Goal: Task Accomplishment & Management: Use online tool/utility

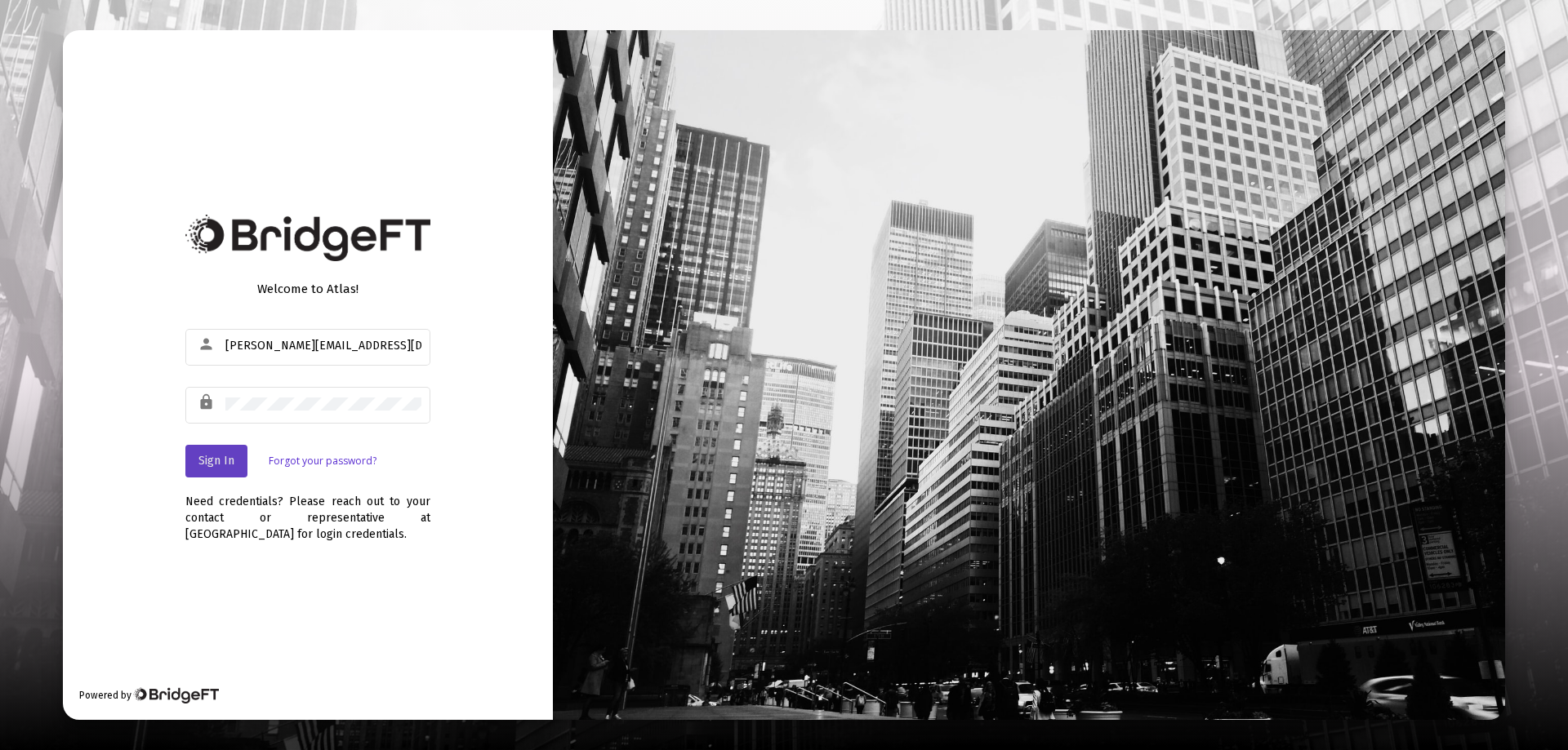
click at [224, 450] on button "Sign In" at bounding box center [216, 461] width 62 height 32
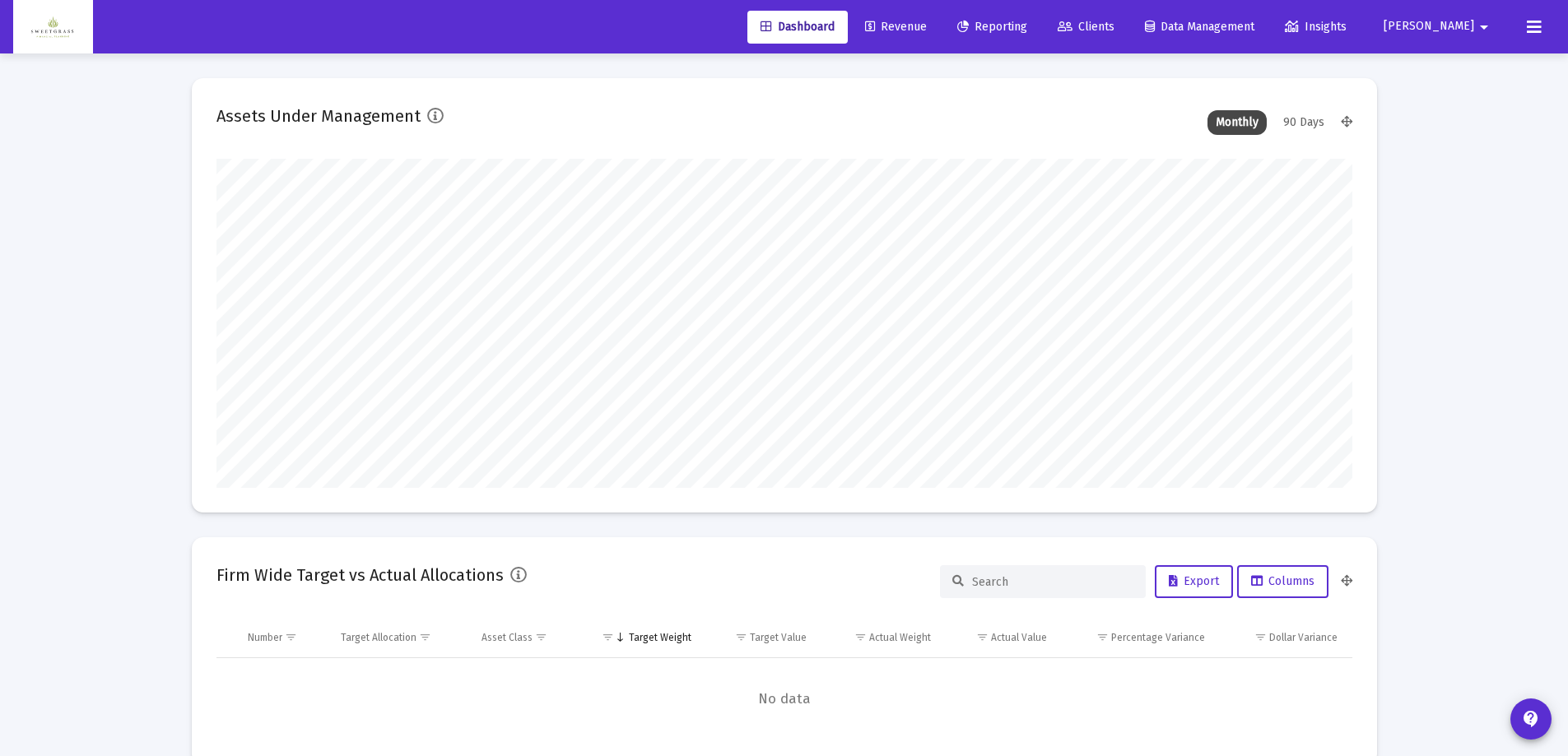
scroll to position [330, 1136]
type input "[DATE]"
type input "[PERSON_NAME][EMAIL_ADDRESS][DOMAIN_NAME]"
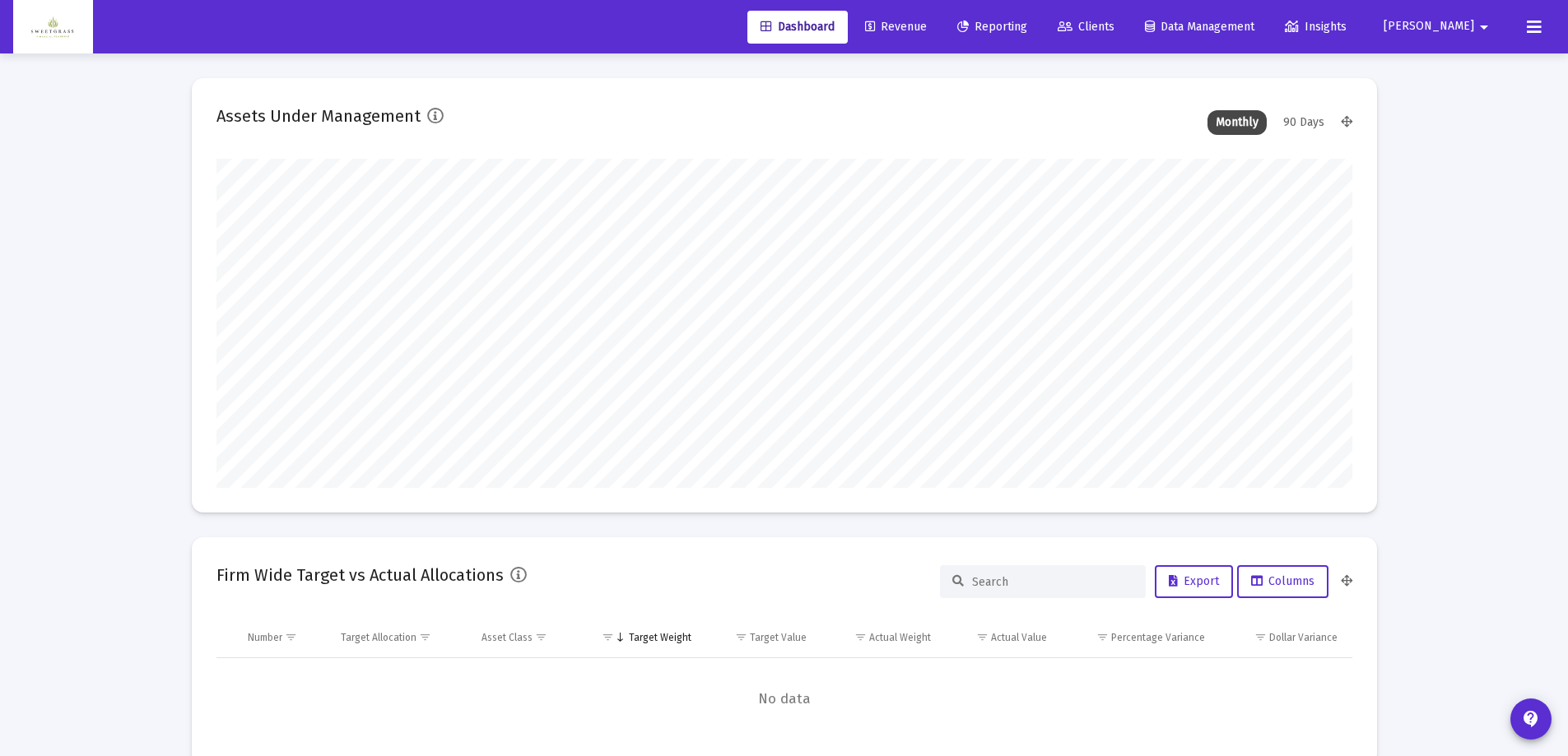
scroll to position [330, 611]
click at [1306, 118] on div "90 Days" at bounding box center [1303, 123] width 58 height 25
click at [927, 28] on span "Revenue" at bounding box center [896, 27] width 61 height 14
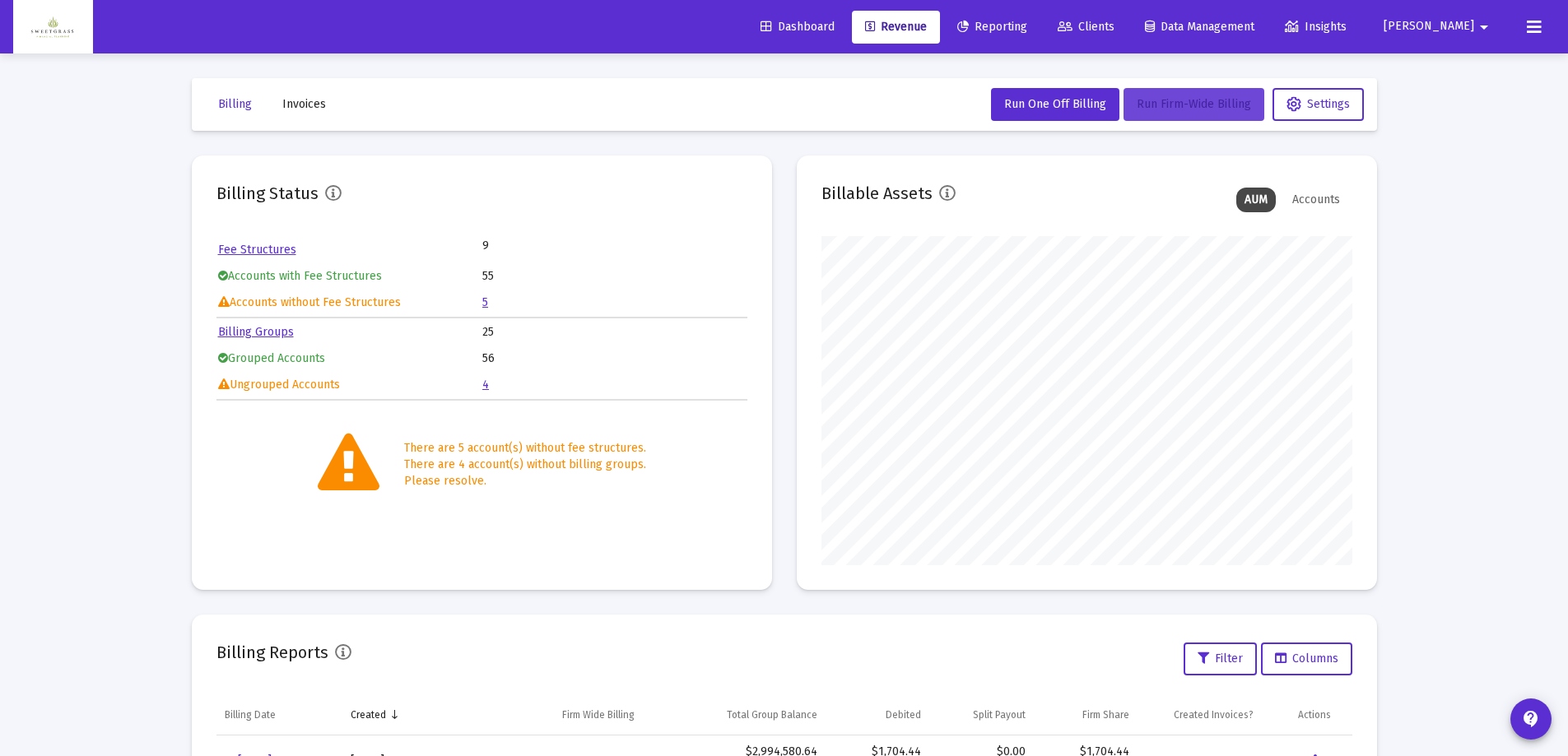
click at [1227, 103] on span "Run Firm-Wide Billing" at bounding box center [1193, 103] width 114 height 14
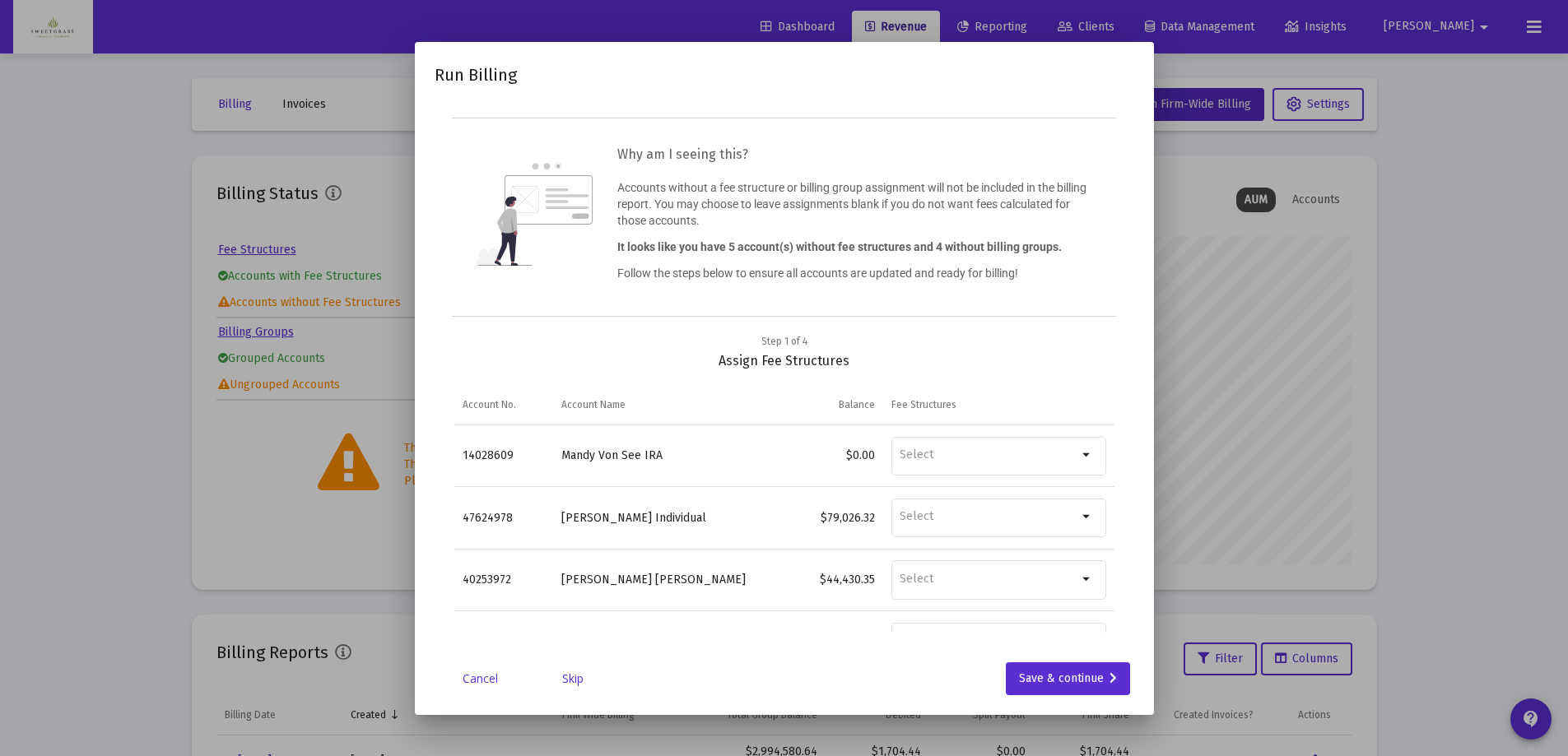
click at [478, 685] on link "Cancel" at bounding box center [481, 678] width 82 height 16
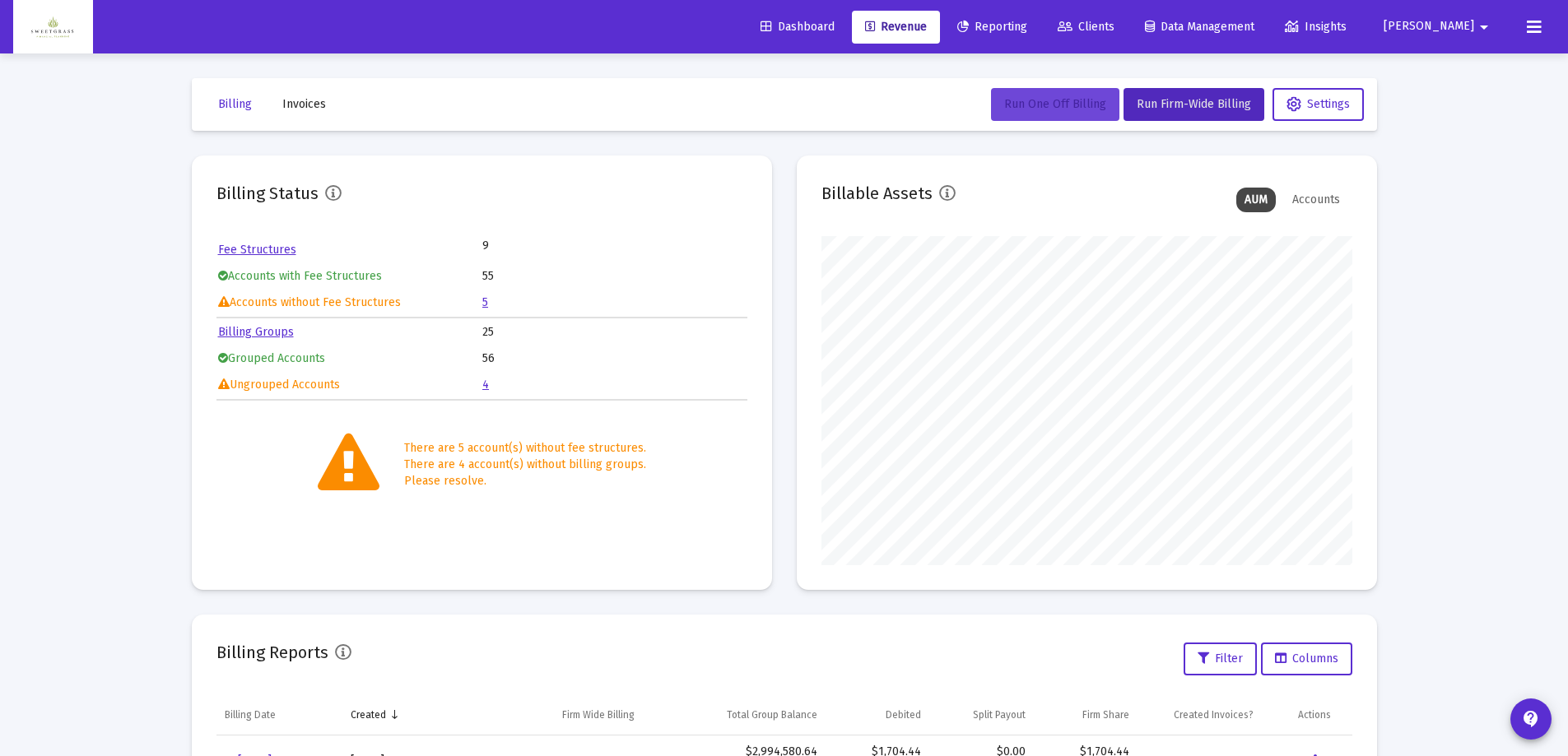
click at [1062, 113] on button "Run One Off Billing" at bounding box center [1055, 104] width 128 height 33
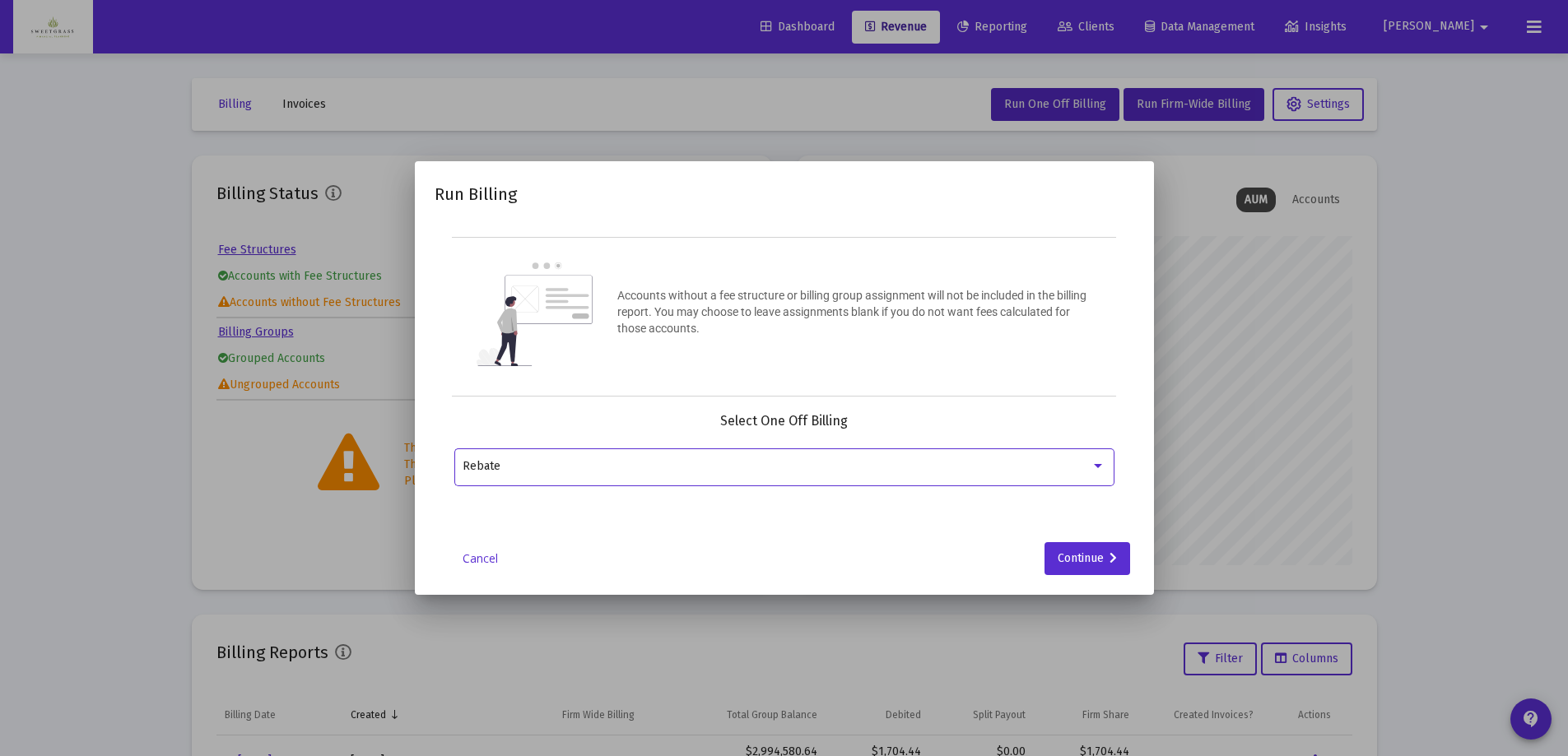
click at [1096, 468] on div at bounding box center [1097, 466] width 9 height 4
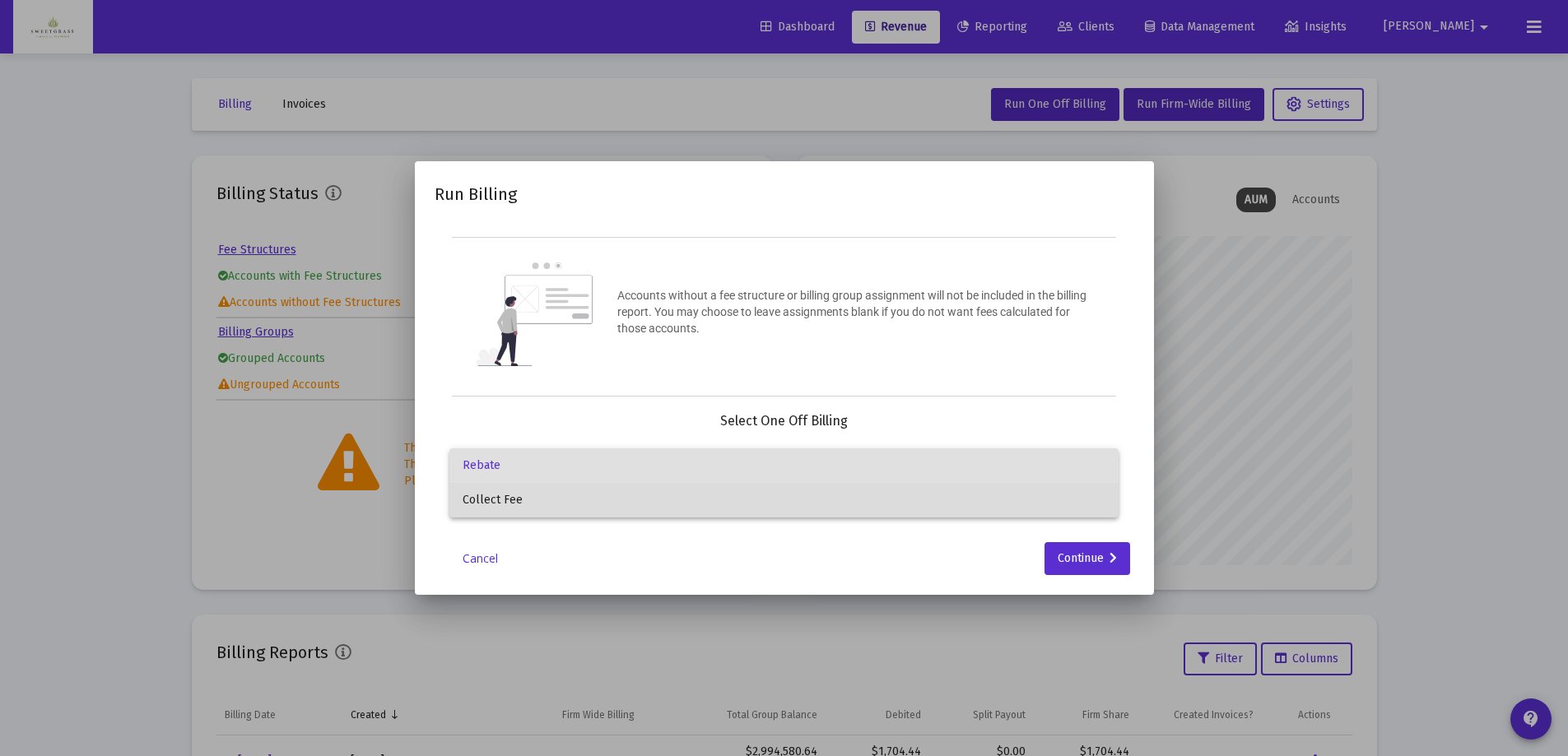
click at [698, 498] on span "Collect Fee" at bounding box center [784, 500] width 643 height 34
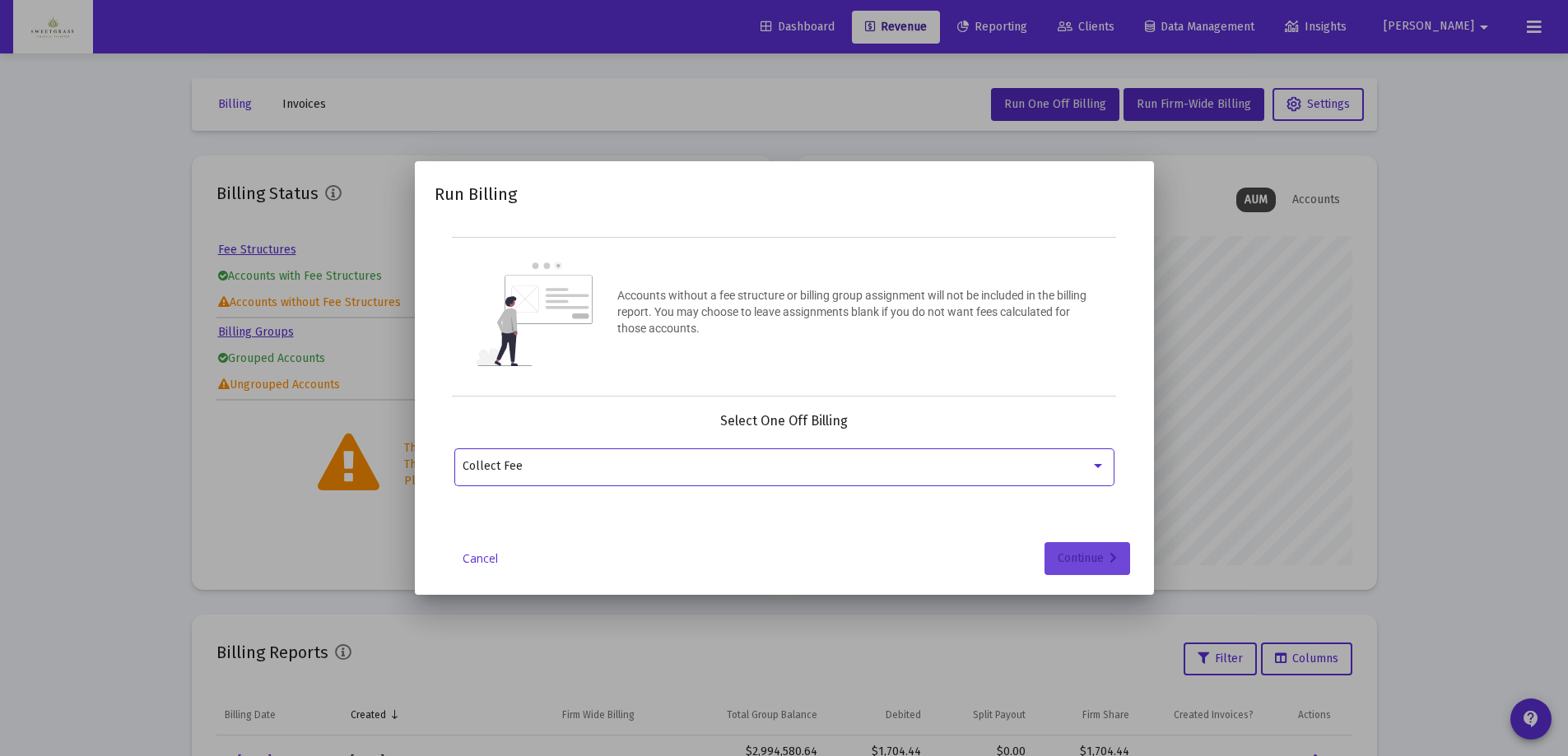
click at [1118, 558] on button "Continue" at bounding box center [1087, 559] width 85 height 33
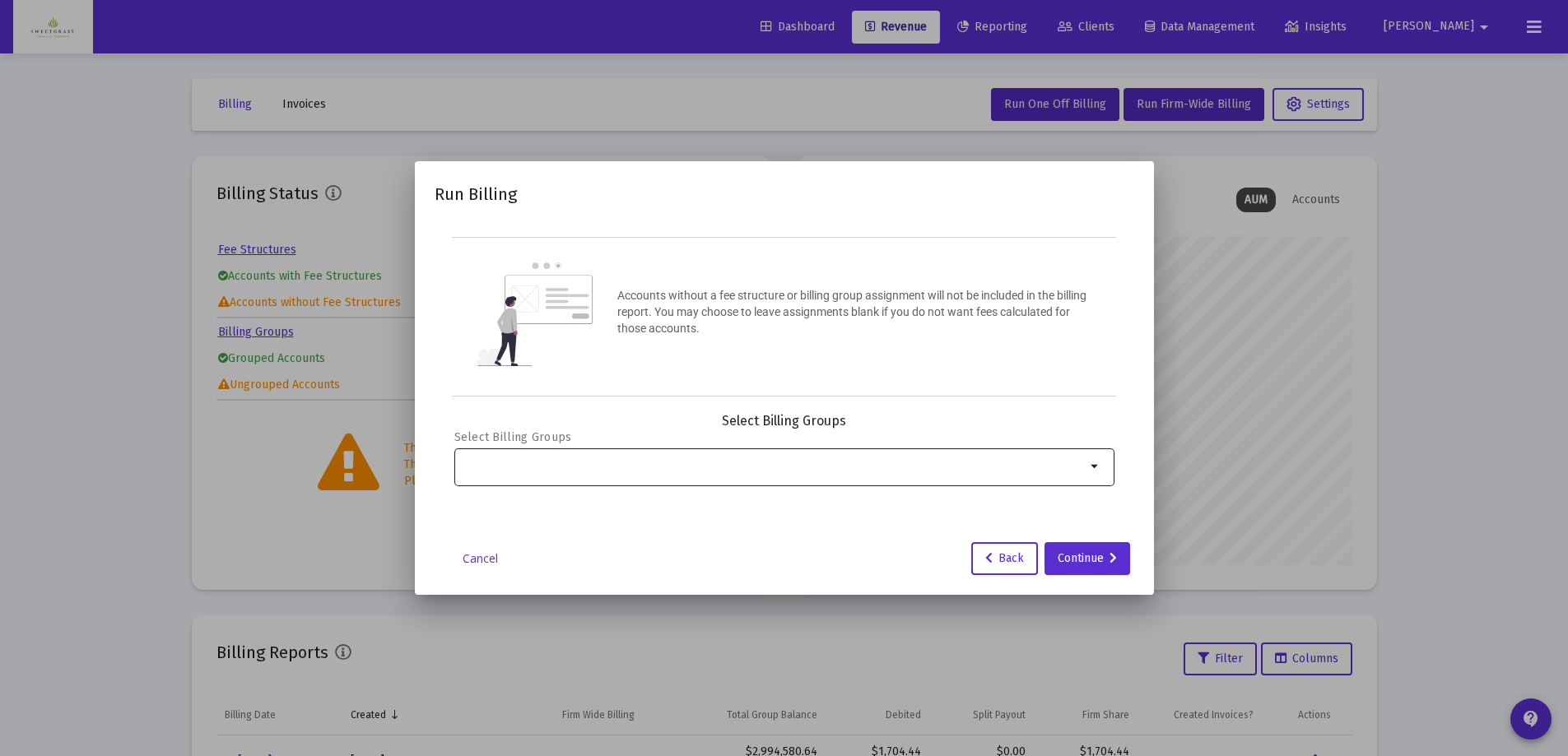
click at [1095, 470] on mat-icon "arrow_drop_down" at bounding box center [1095, 467] width 20 height 20
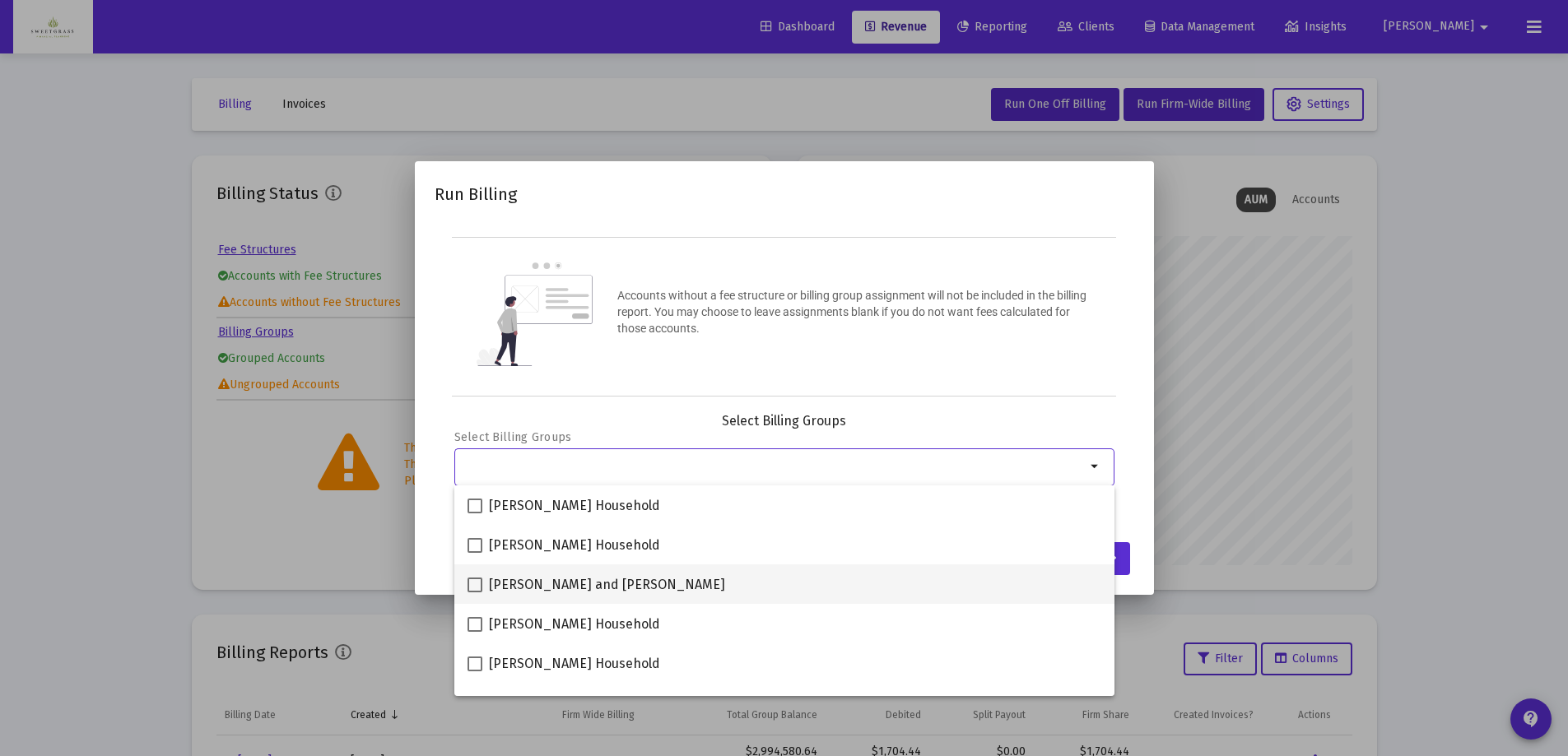
click at [476, 587] on span at bounding box center [474, 584] width 14 height 14
click at [475, 592] on input "[PERSON_NAME] and [PERSON_NAME]" at bounding box center [474, 592] width 1 height 1
checkbox input "true"
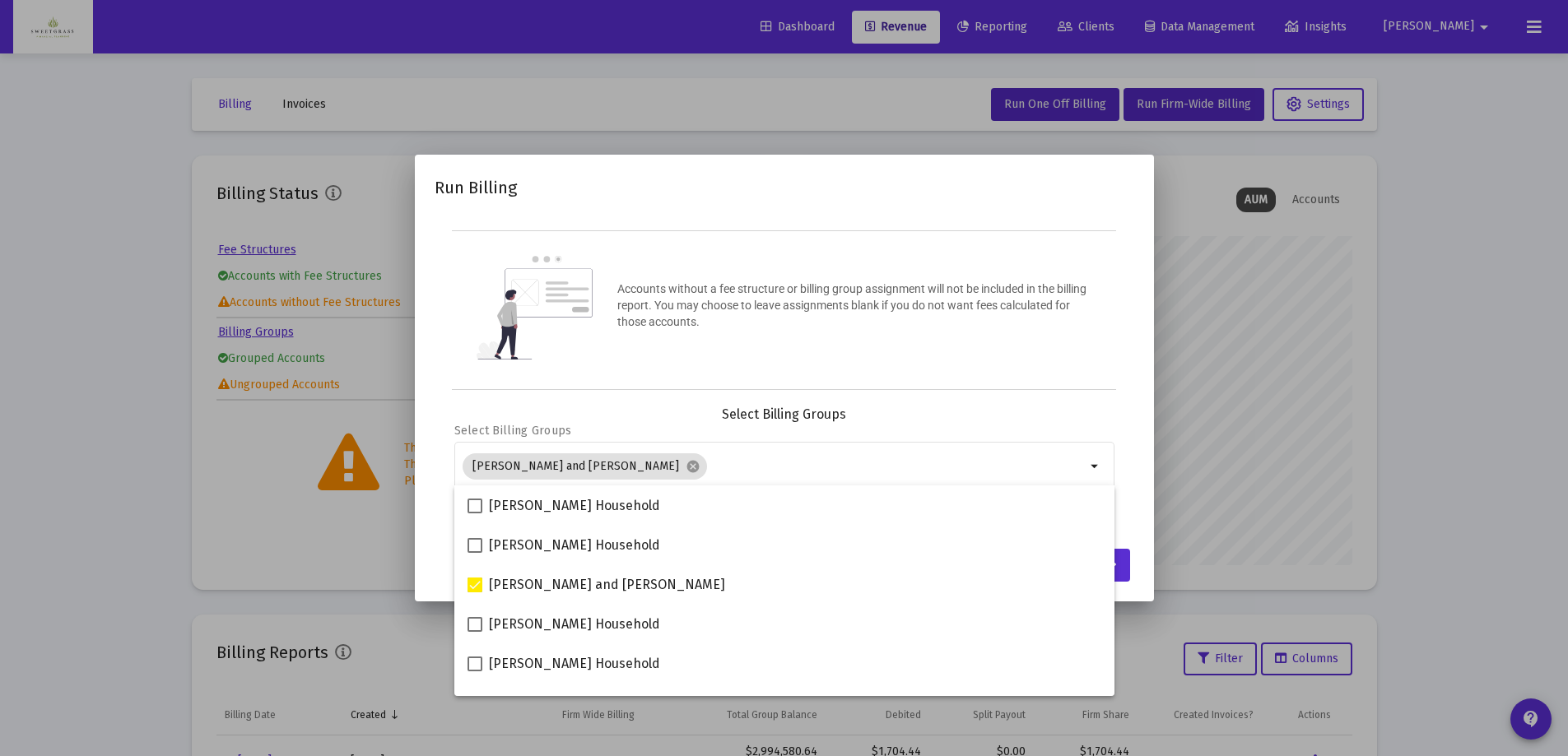
click at [1117, 351] on div "Accounts without a fee structure or billing group assignment will not be includ…" at bounding box center [784, 309] width 665 height 160
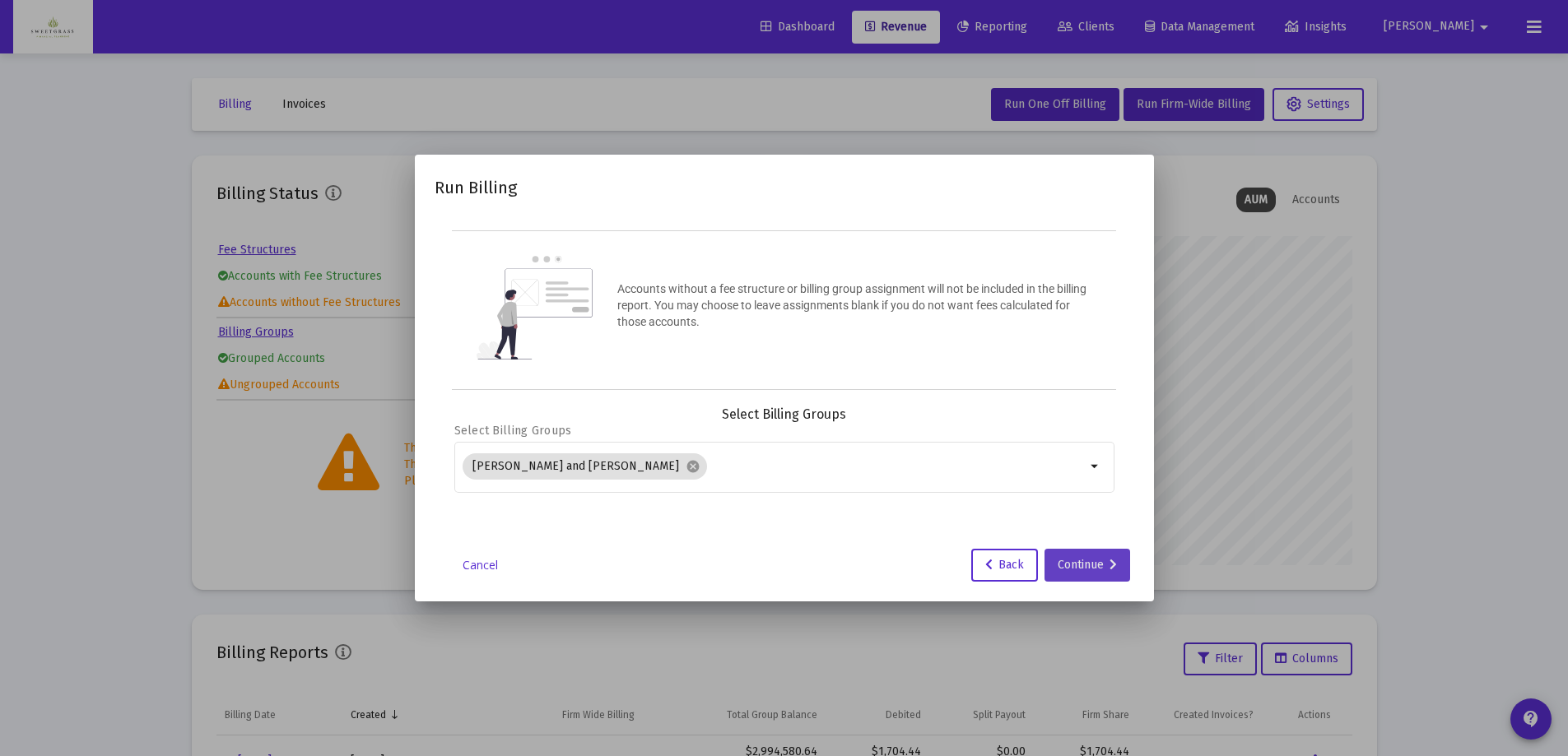
click at [1106, 554] on div "Continue" at bounding box center [1088, 565] width 59 height 33
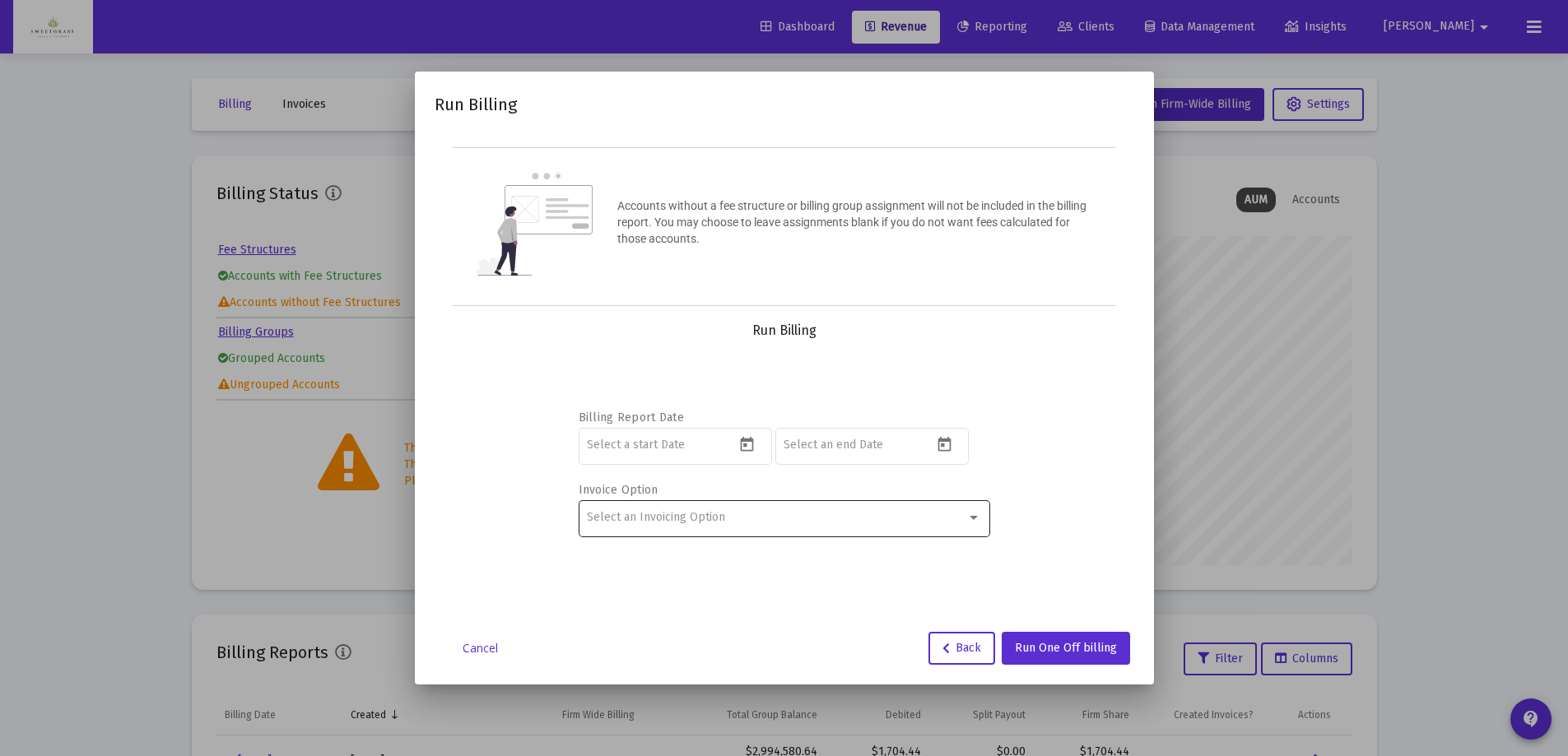
click at [811, 521] on div "Select an Invoicing Option" at bounding box center [776, 517] width 380 height 13
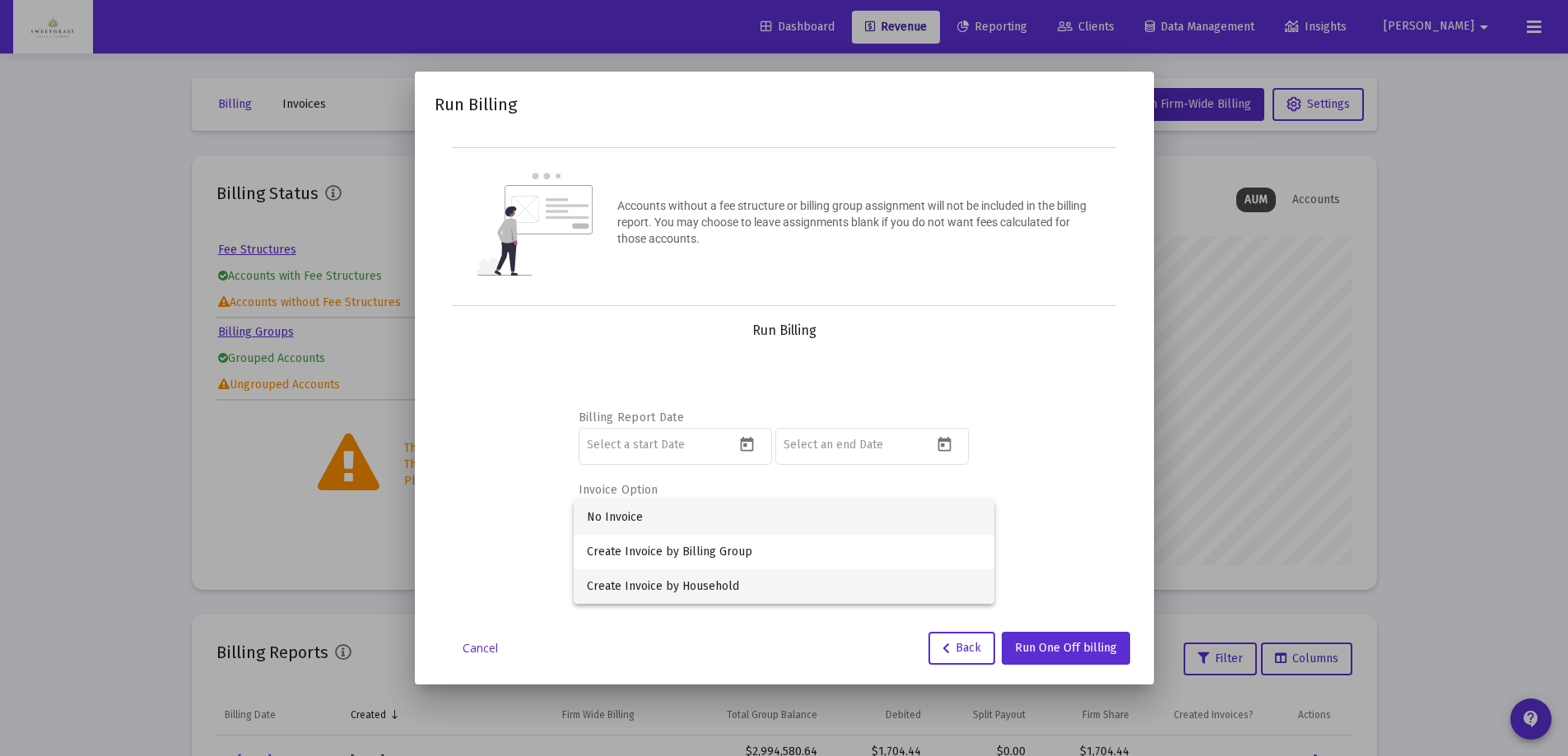
click at [765, 587] on span "Create Invoice by Household" at bounding box center [783, 586] width 394 height 34
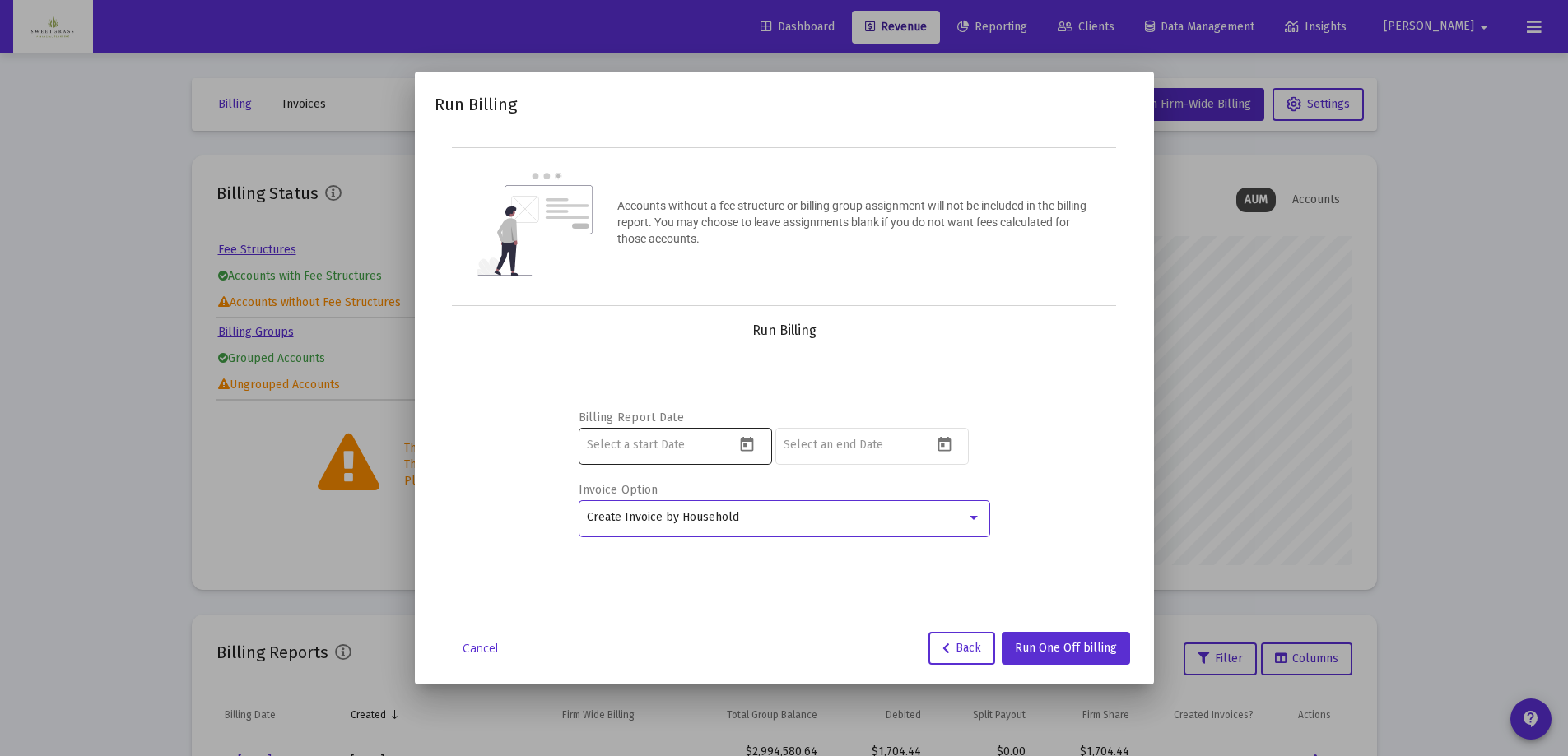
click at [746, 443] on icon "Open calendar" at bounding box center [747, 445] width 17 height 17
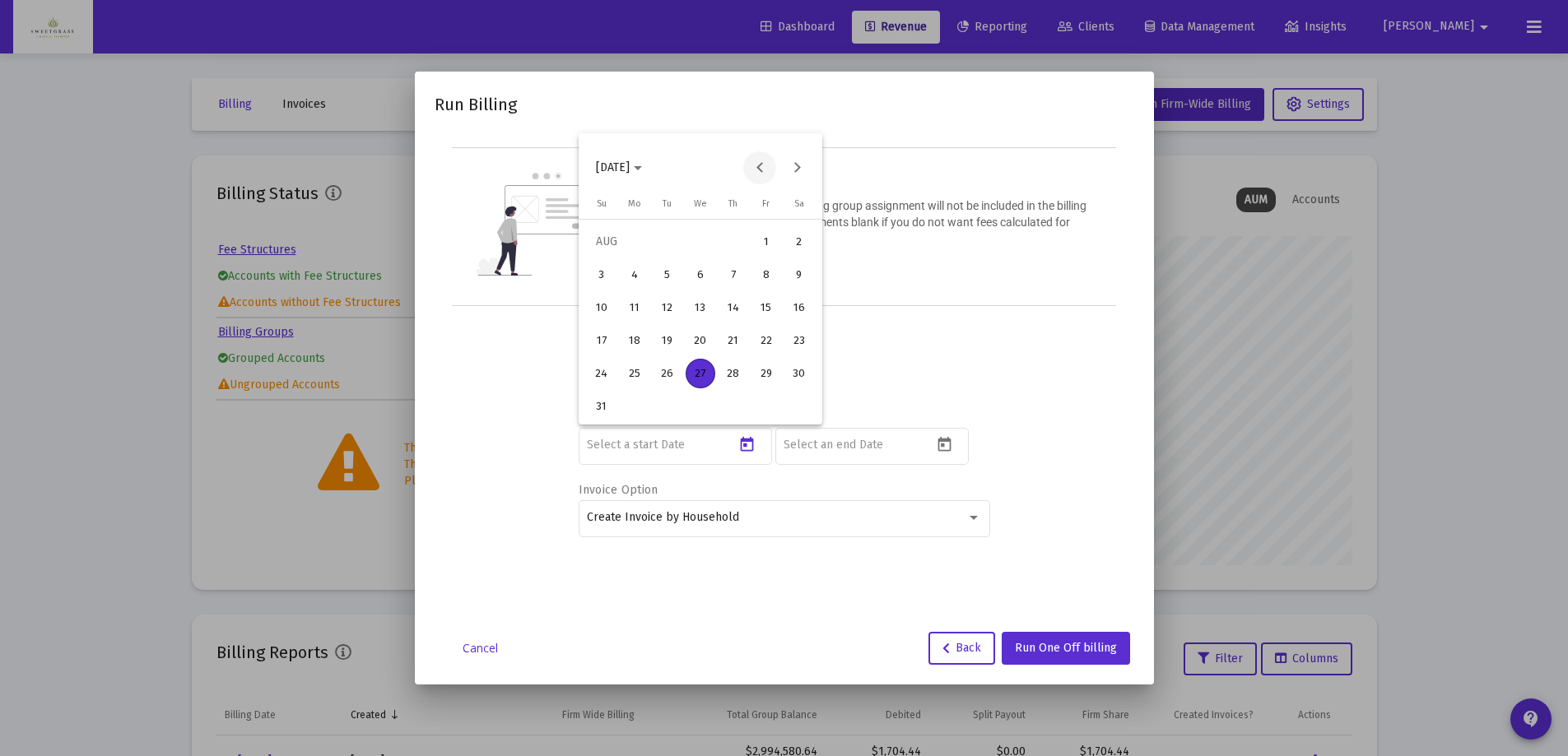
click at [759, 167] on button "Previous month" at bounding box center [759, 168] width 33 height 33
click at [602, 411] on div "27" at bounding box center [601, 406] width 30 height 30
type input "[DATE]"
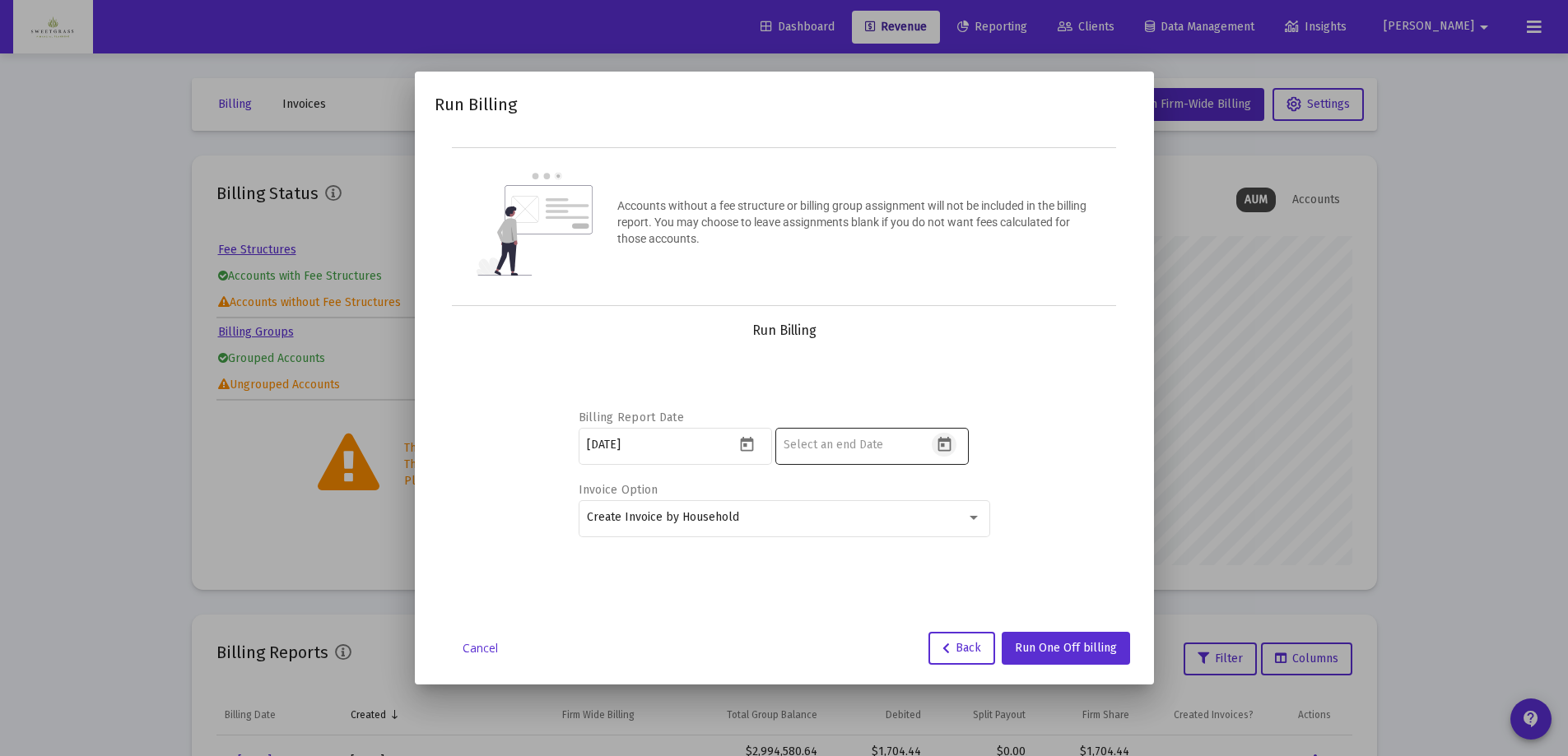
click at [941, 441] on icon "Open calendar" at bounding box center [944, 444] width 13 height 14
click at [894, 376] on div "27" at bounding box center [897, 373] width 30 height 30
type input "[DATE]"
click at [1082, 648] on span "Run One Off billing" at bounding box center [1066, 648] width 102 height 14
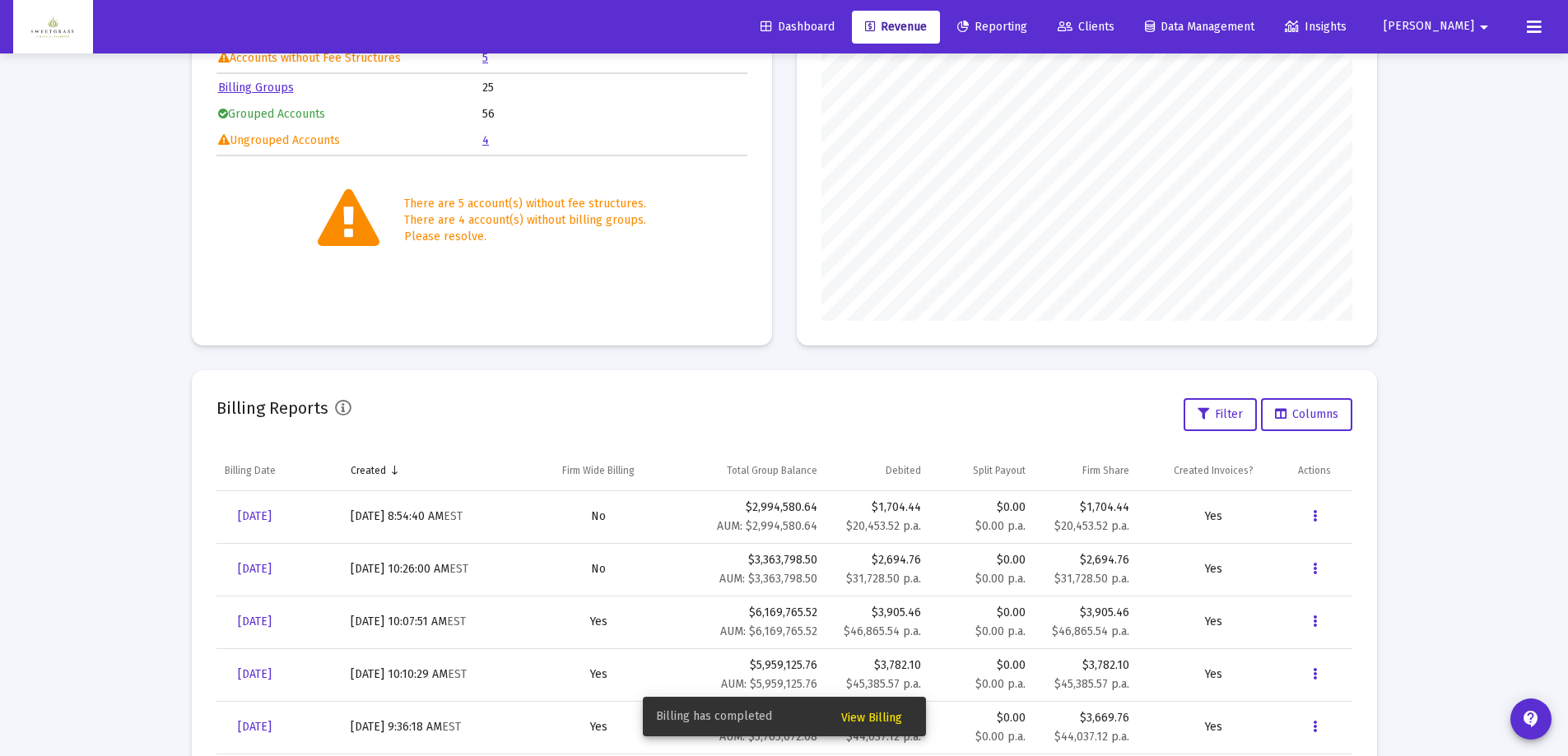
scroll to position [247, 0]
click at [887, 718] on span "View Billing" at bounding box center [872, 718] width 61 height 14
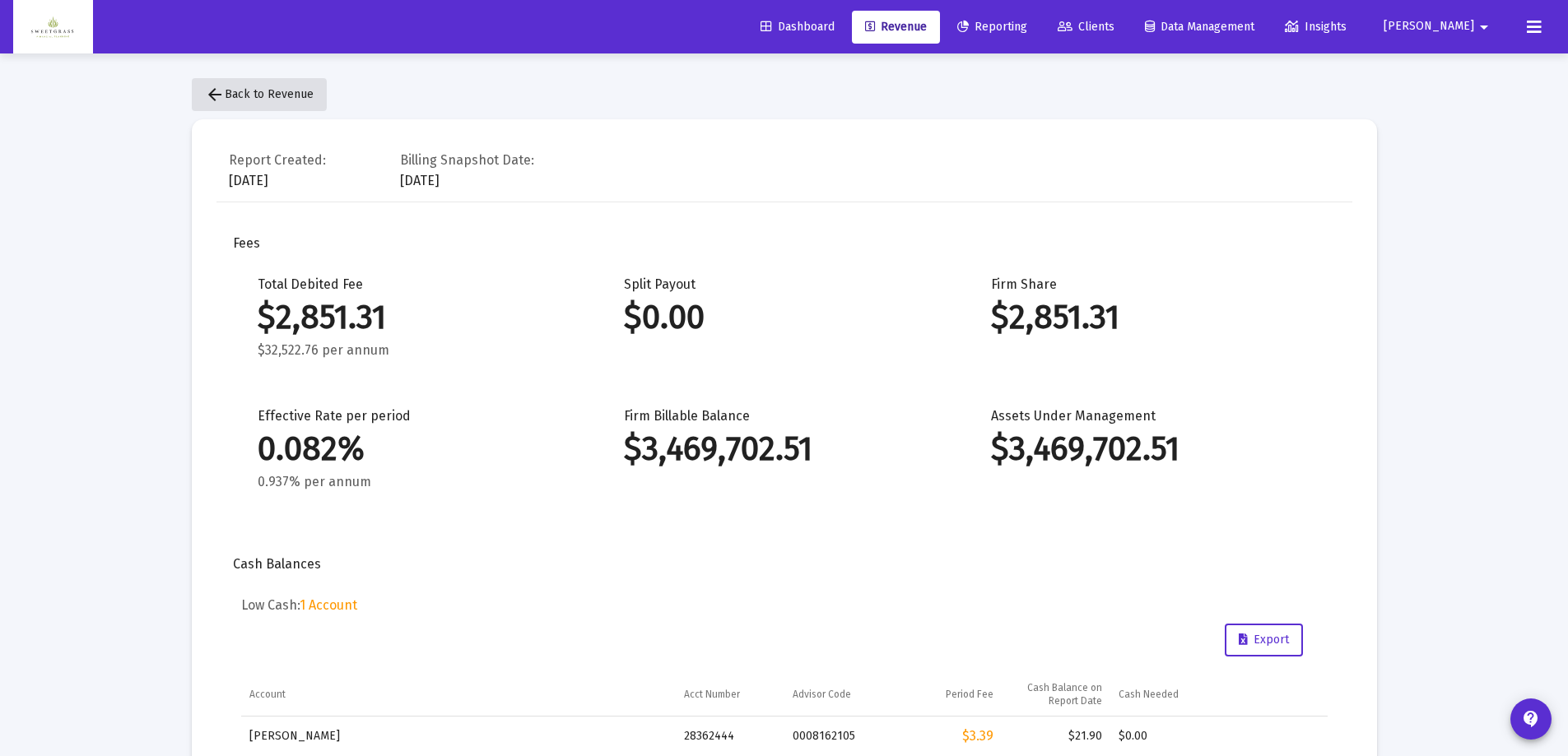
click at [208, 96] on mat-icon "arrow_back" at bounding box center [215, 94] width 20 height 20
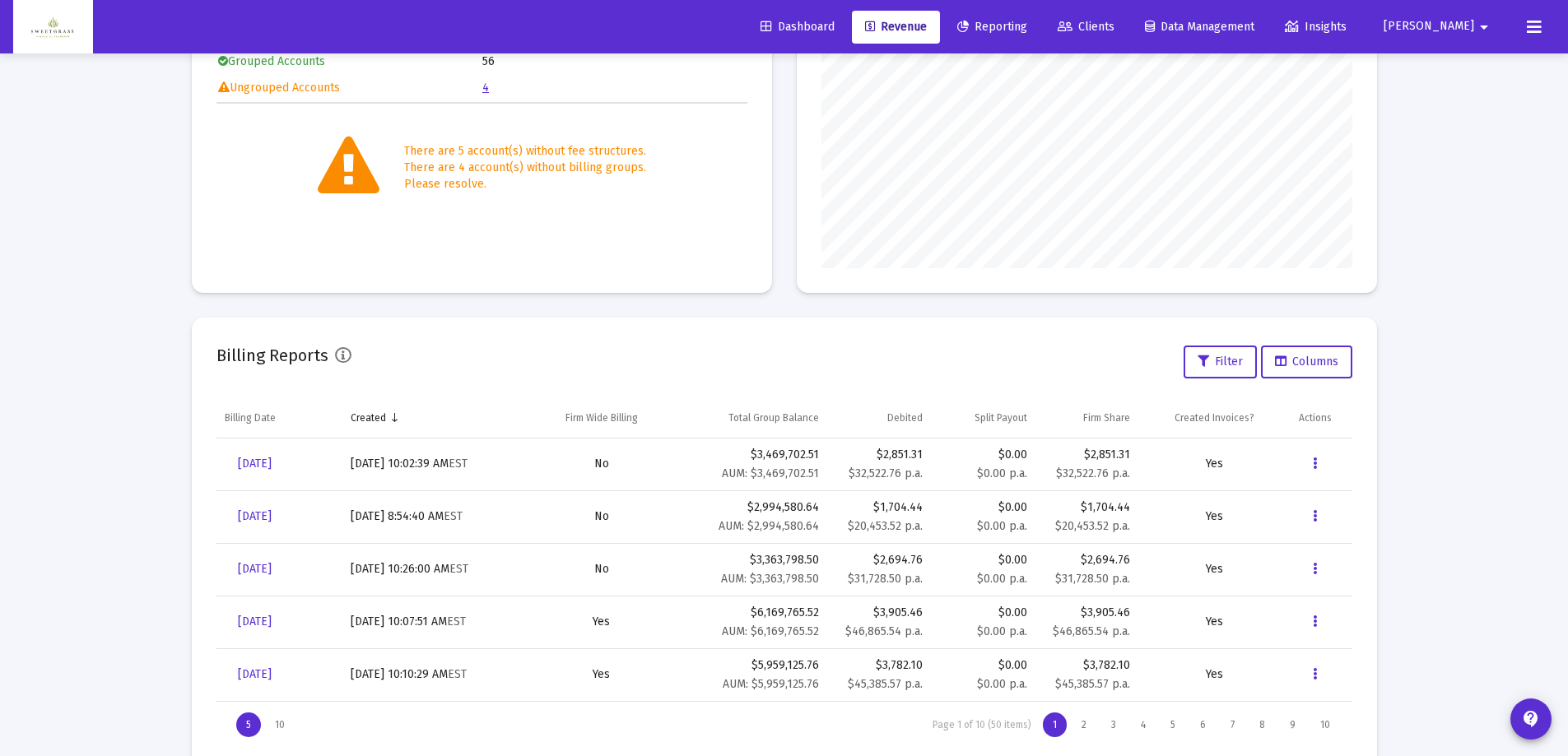
scroll to position [338, 0]
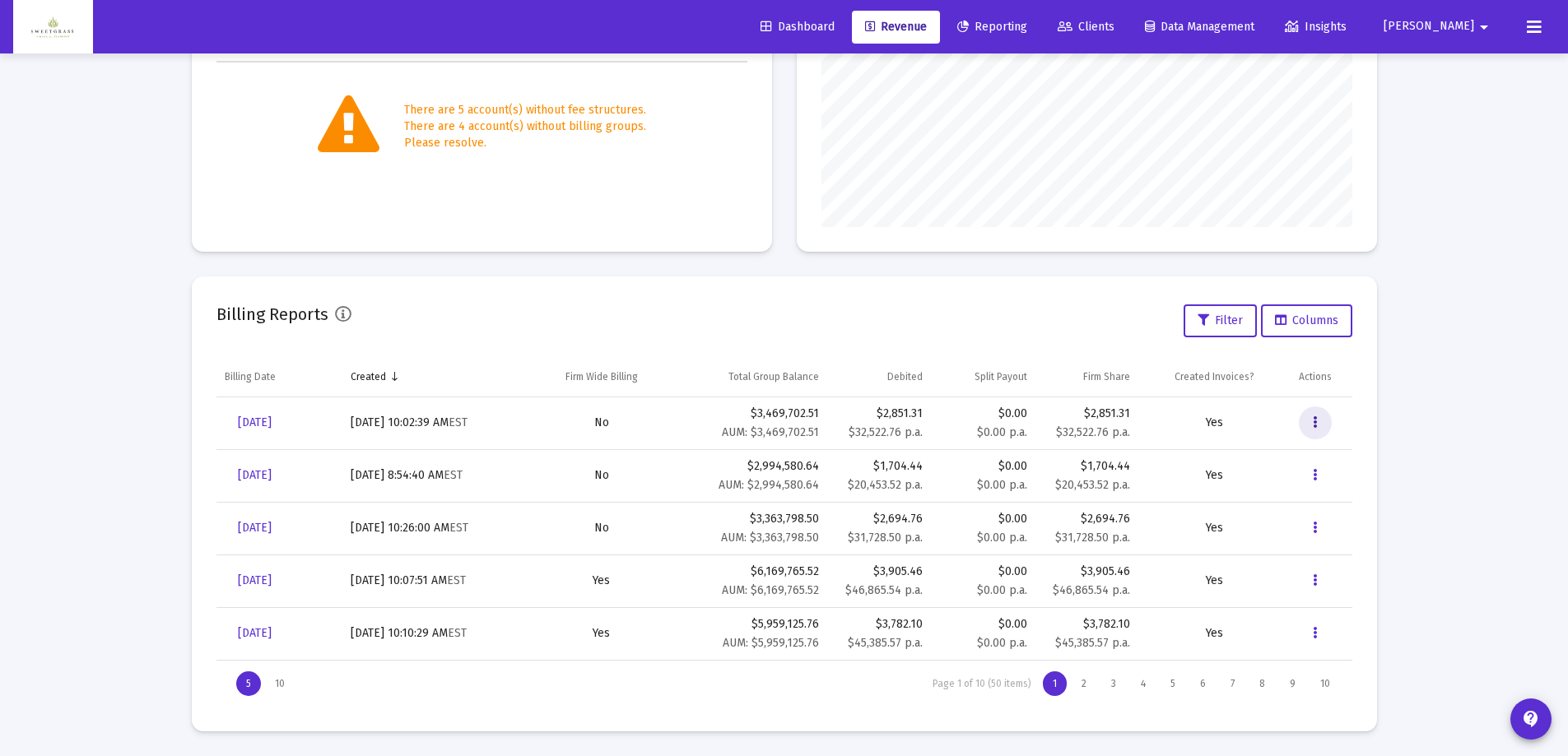
click at [1315, 429] on icon "Data grid" at bounding box center [1315, 423] width 4 height 20
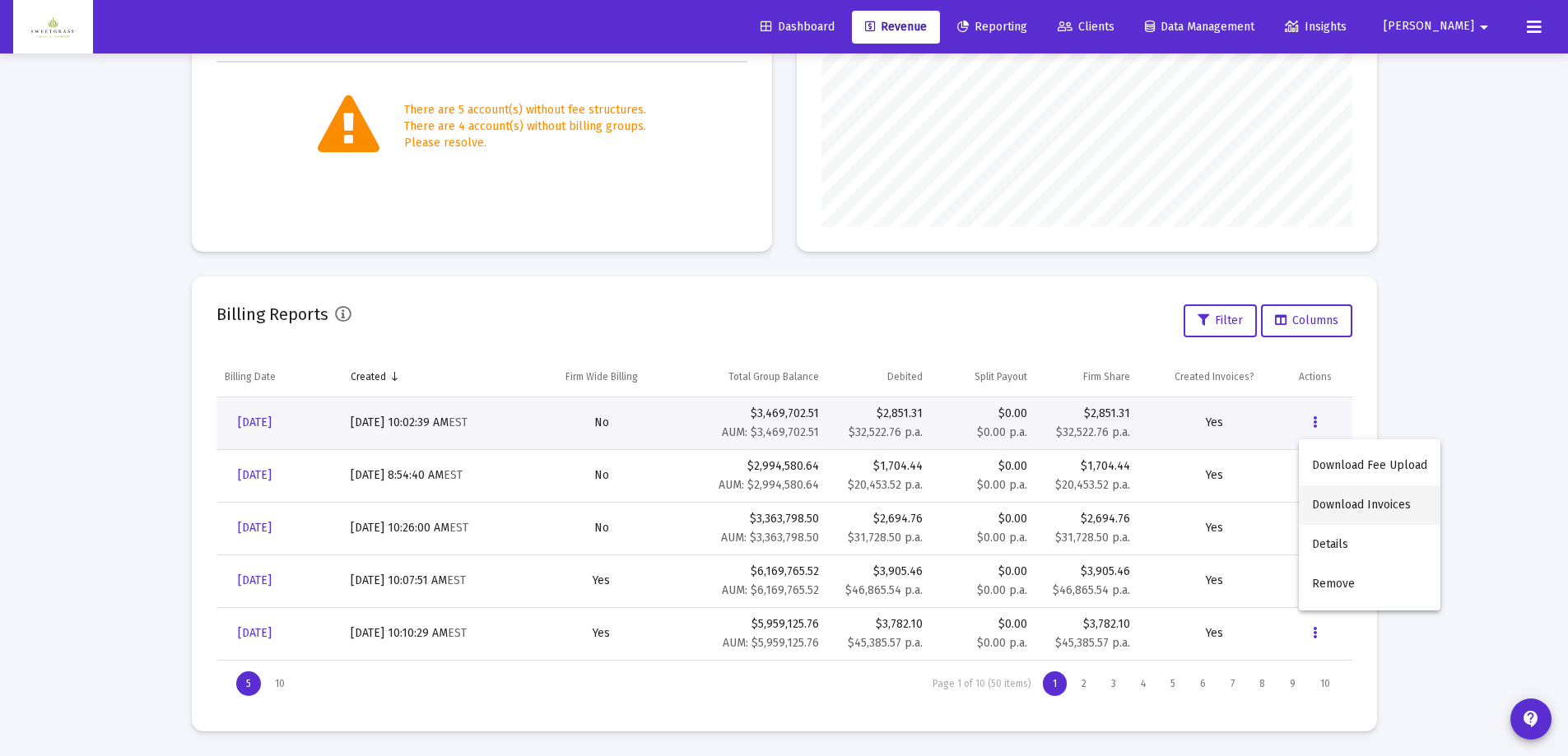
click at [1366, 504] on button "Download Invoices" at bounding box center [1370, 505] width 142 height 39
click at [1510, 187] on div "Loading... Billing Invoices Run One Off Billing Run Firm-Wide Billing Settings …" at bounding box center [784, 209] width 1568 height 1094
click at [1313, 419] on icon "Data grid" at bounding box center [1315, 423] width 4 height 20
drag, startPoint x: 1491, startPoint y: 526, endPoint x: 1486, endPoint y: 515, distance: 12.1
click at [1491, 525] on div at bounding box center [784, 378] width 1568 height 756
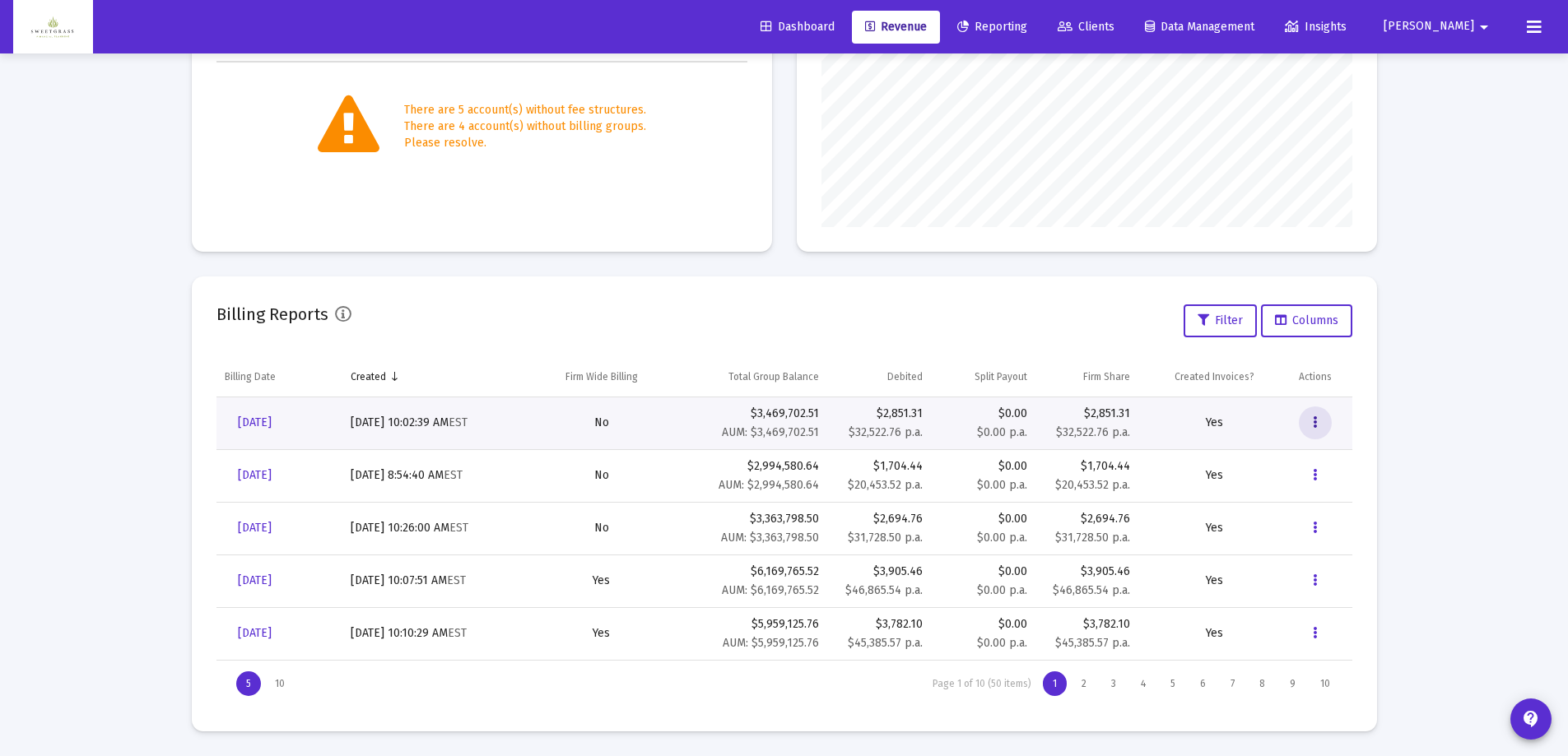
click at [1311, 421] on button "Data grid" at bounding box center [1315, 423] width 33 height 33
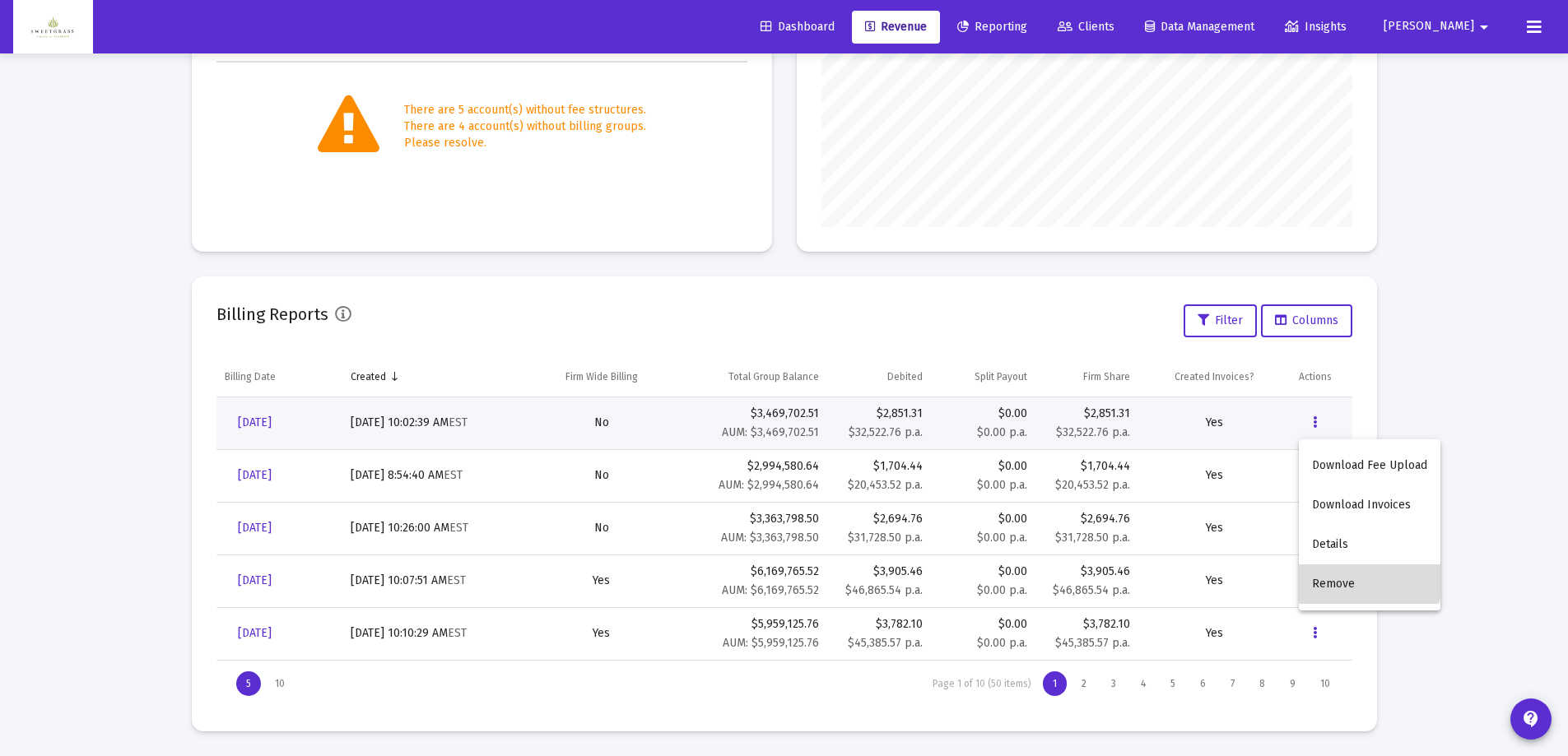
click at [1361, 575] on button "Remove" at bounding box center [1370, 584] width 142 height 39
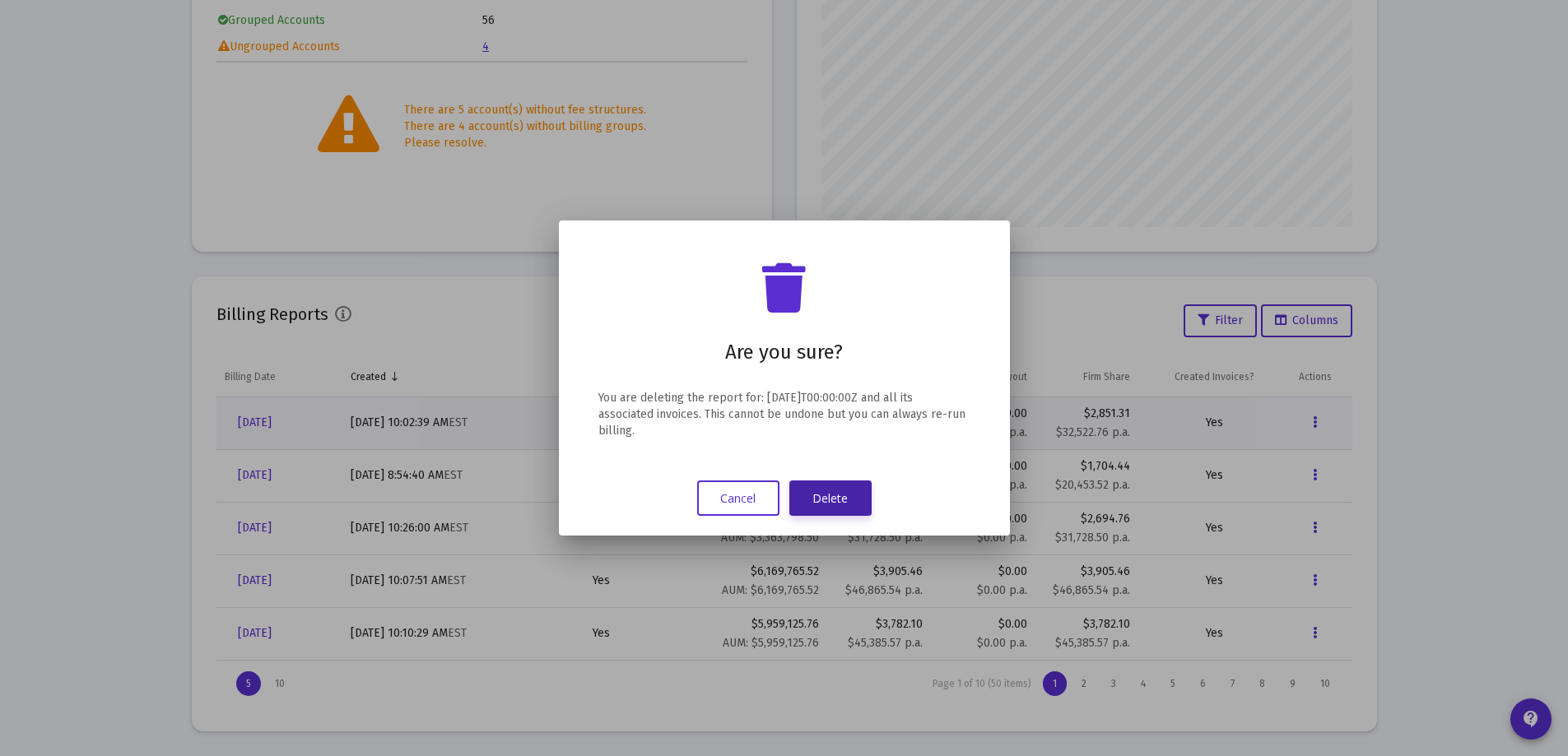
click at [847, 498] on button "Delete" at bounding box center [831, 498] width 82 height 35
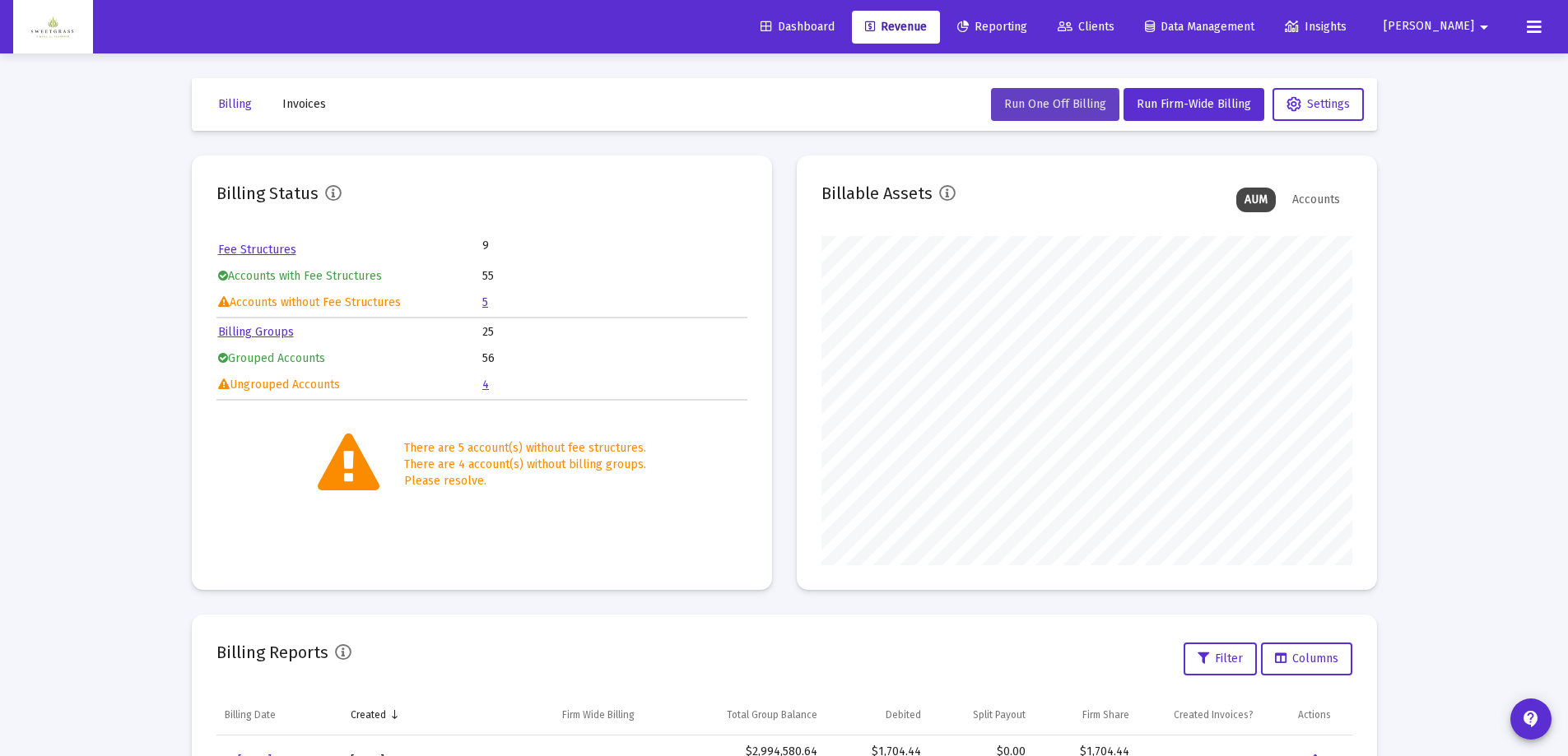
drag, startPoint x: 1053, startPoint y: 110, endPoint x: 1055, endPoint y: 120, distance: 10.2
click at [1055, 120] on button "Run One Off Billing" at bounding box center [1055, 104] width 128 height 33
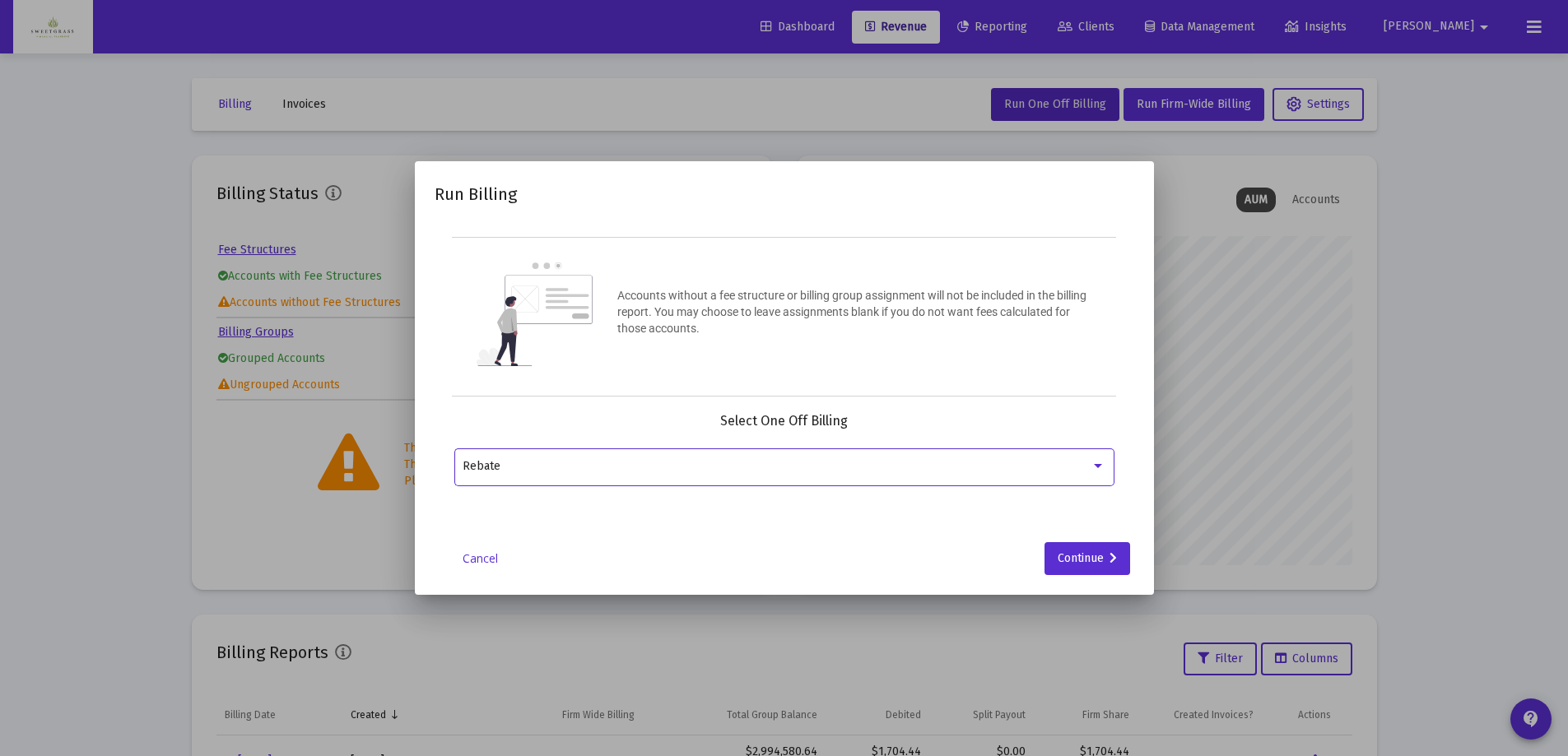
click at [1098, 470] on div at bounding box center [1097, 467] width 14 height 13
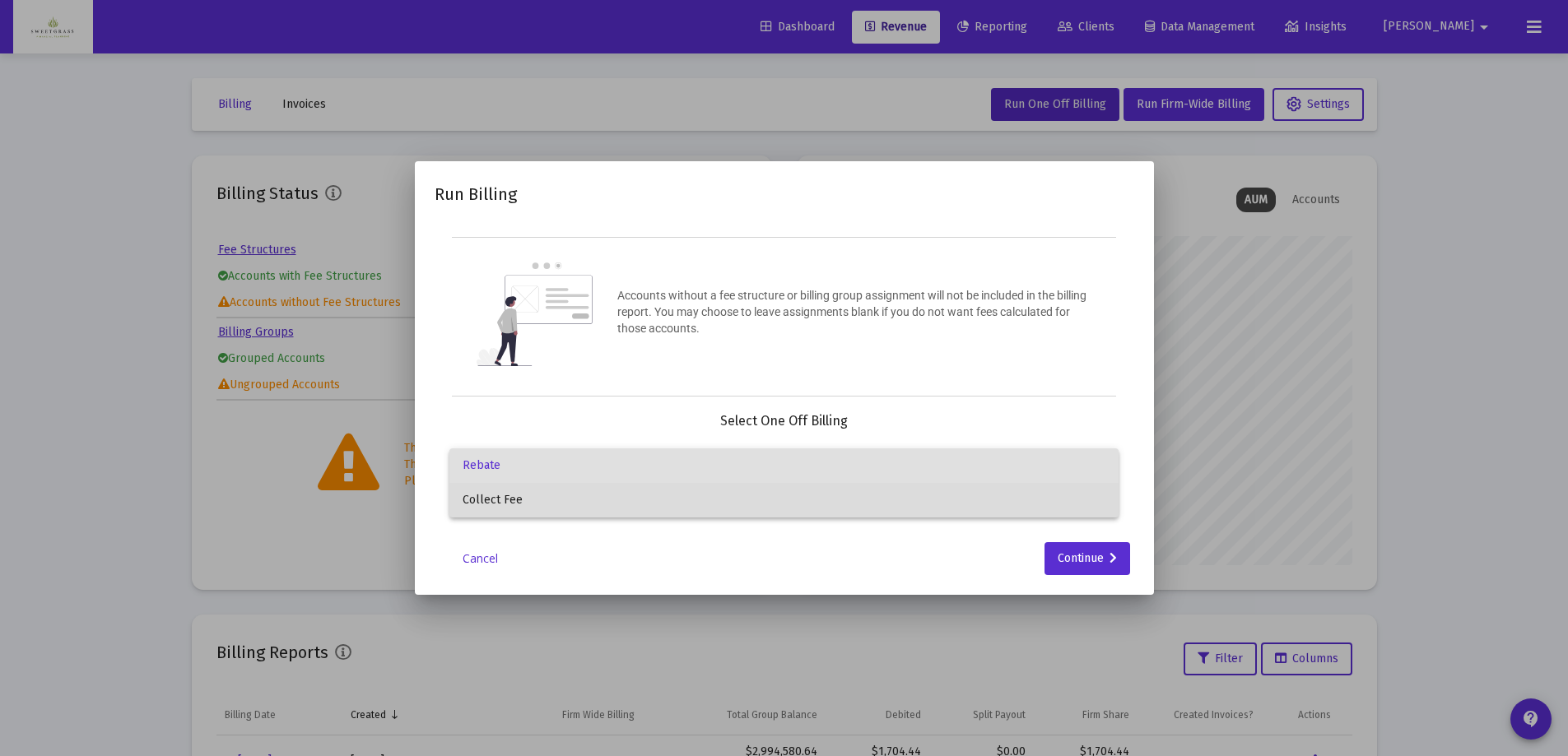
click at [848, 506] on span "Collect Fee" at bounding box center [784, 500] width 643 height 34
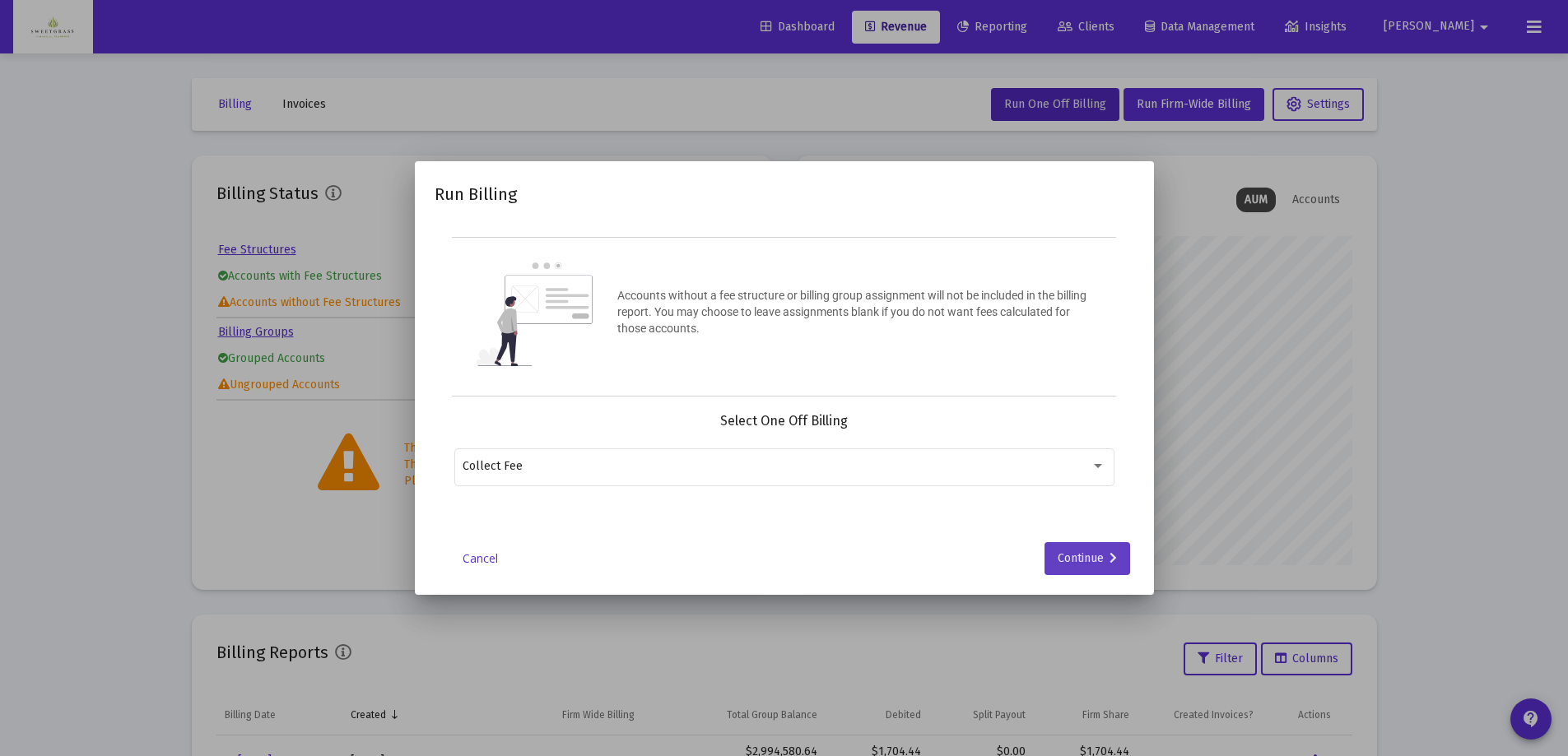
click at [1077, 560] on div "Continue" at bounding box center [1088, 559] width 59 height 33
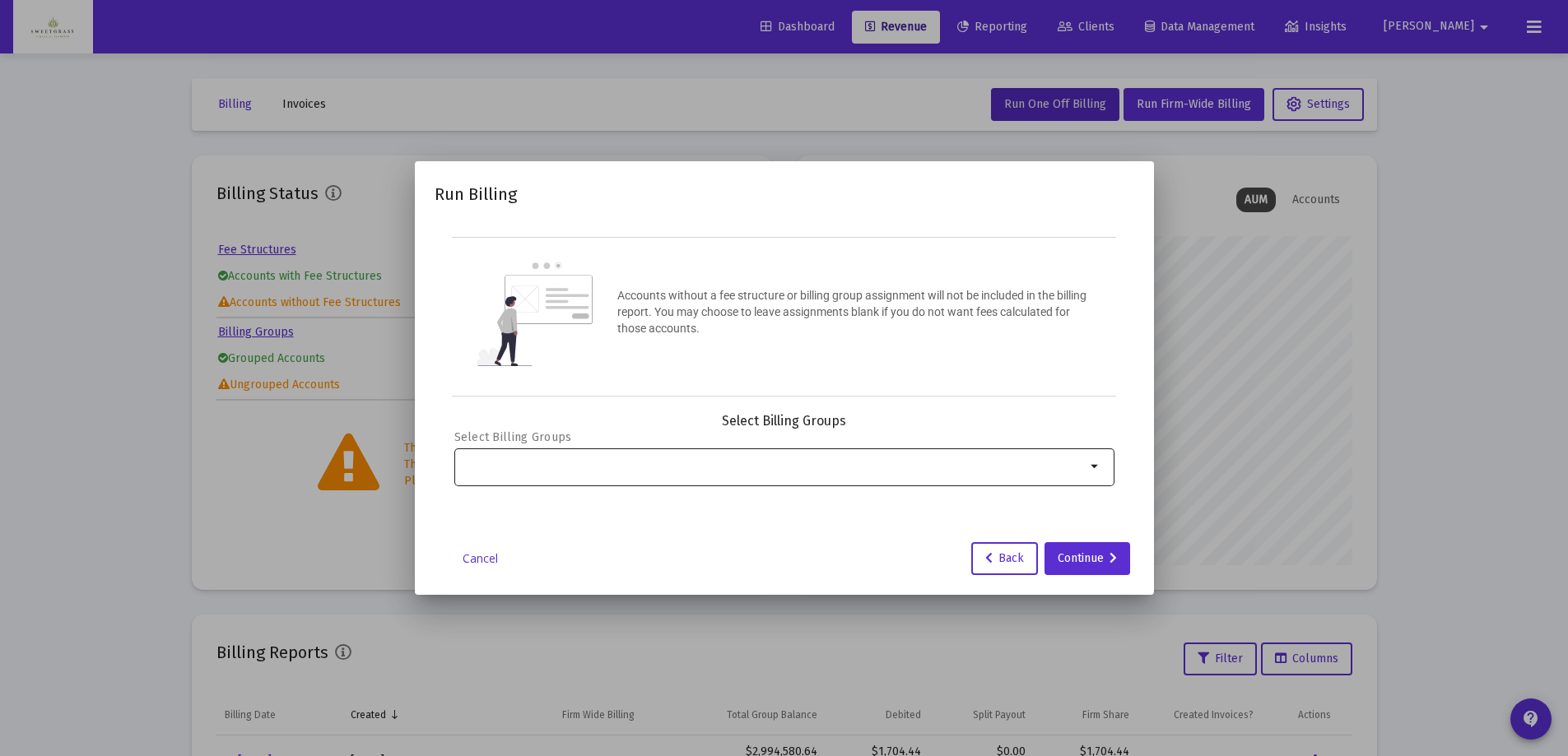
click at [1098, 465] on mat-icon "arrow_drop_down" at bounding box center [1095, 467] width 20 height 20
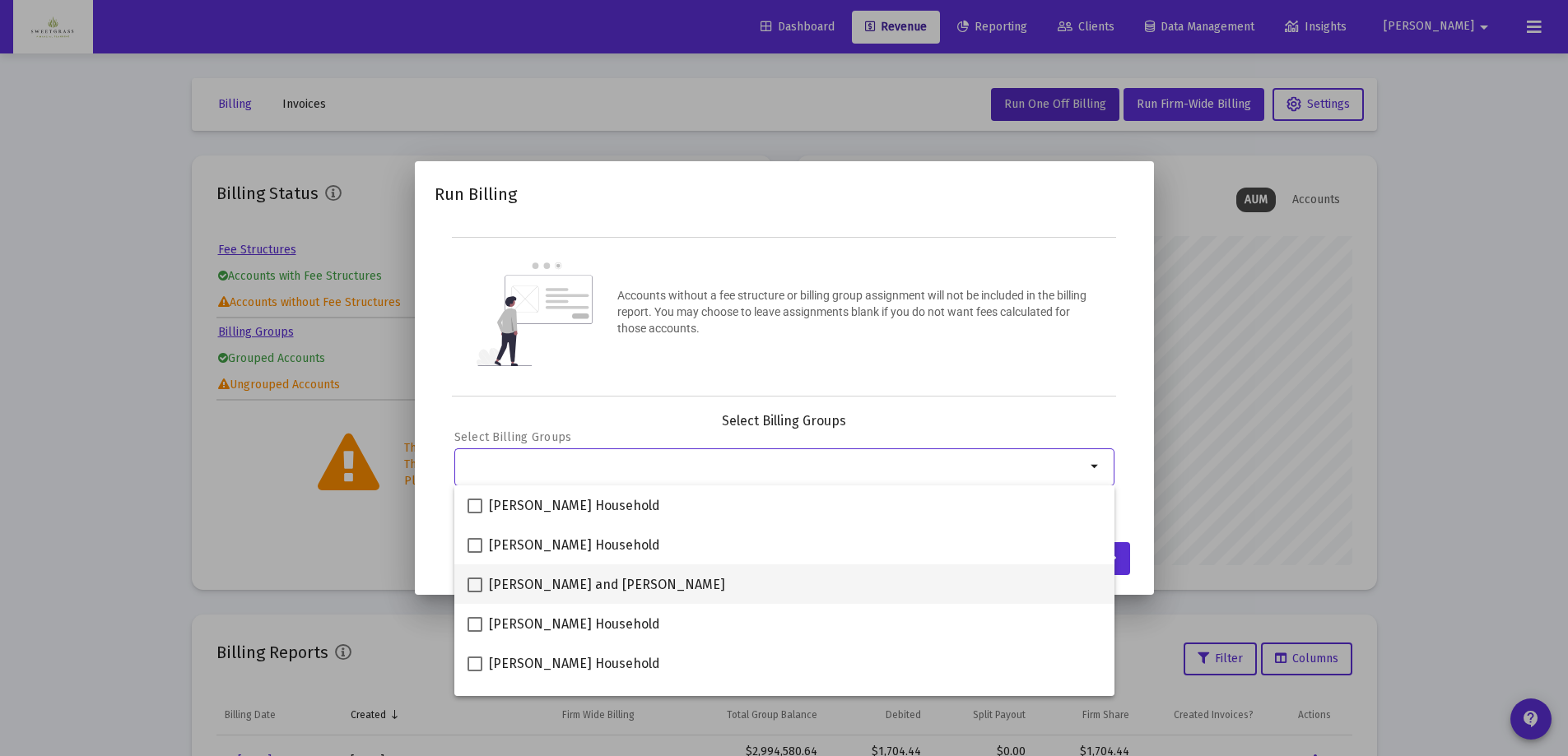
click at [474, 587] on span at bounding box center [474, 584] width 14 height 14
click at [474, 592] on input "[PERSON_NAME] and [PERSON_NAME]" at bounding box center [474, 592] width 1 height 1
checkbox input "true"
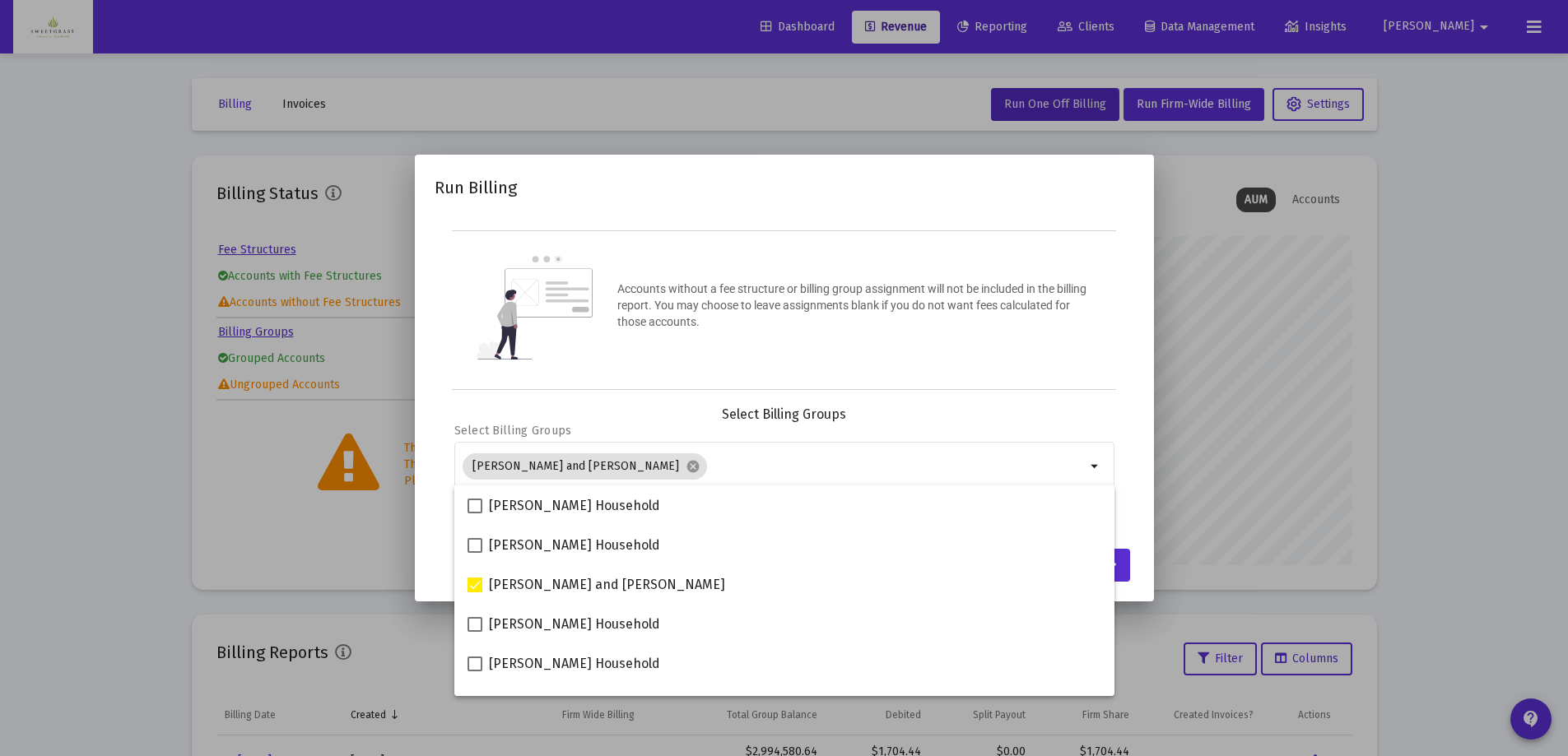
click at [1077, 353] on div "Accounts without a fee structure or billing group assignment will not be includ…" at bounding box center [784, 309] width 665 height 160
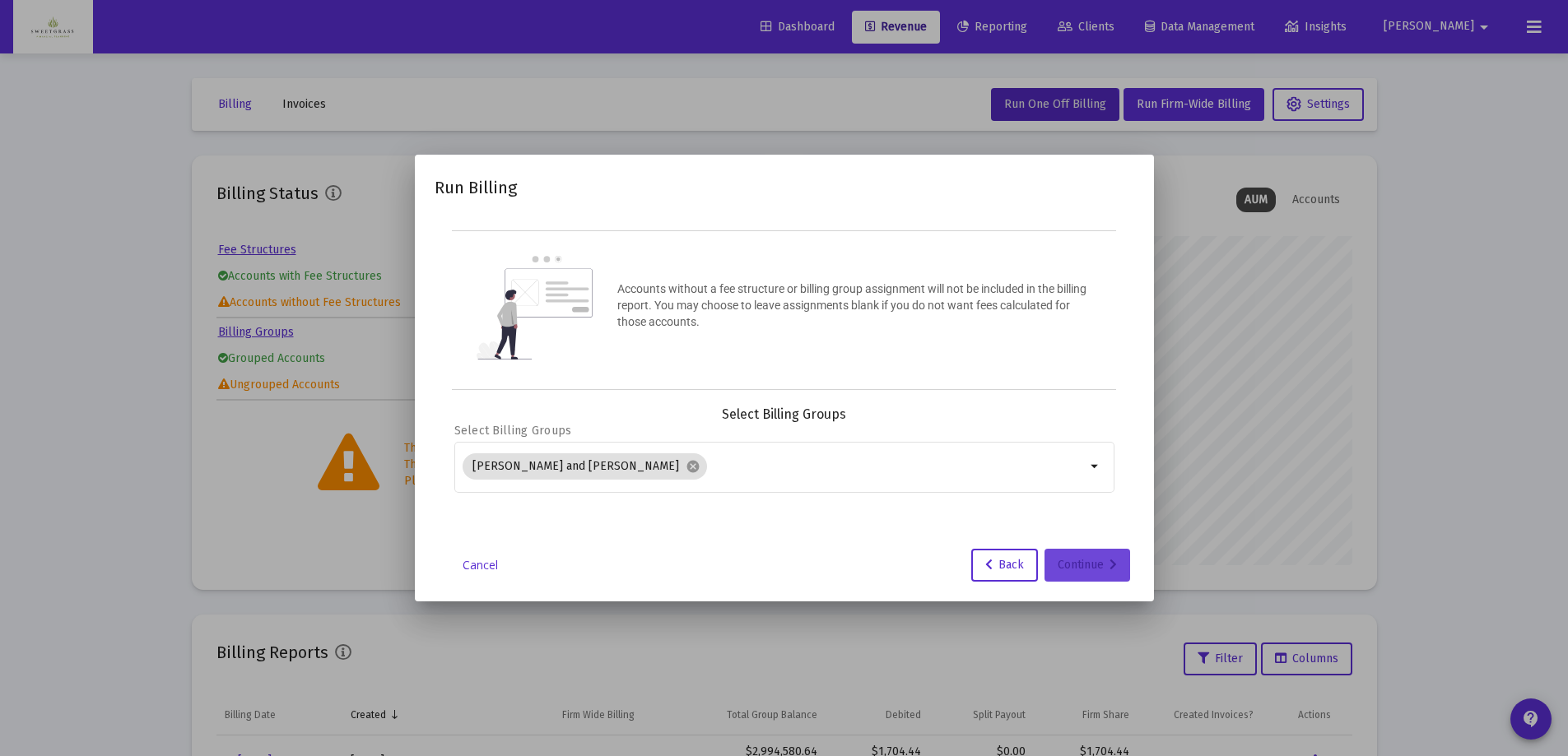
click at [1117, 564] on icon at bounding box center [1114, 565] width 8 height 11
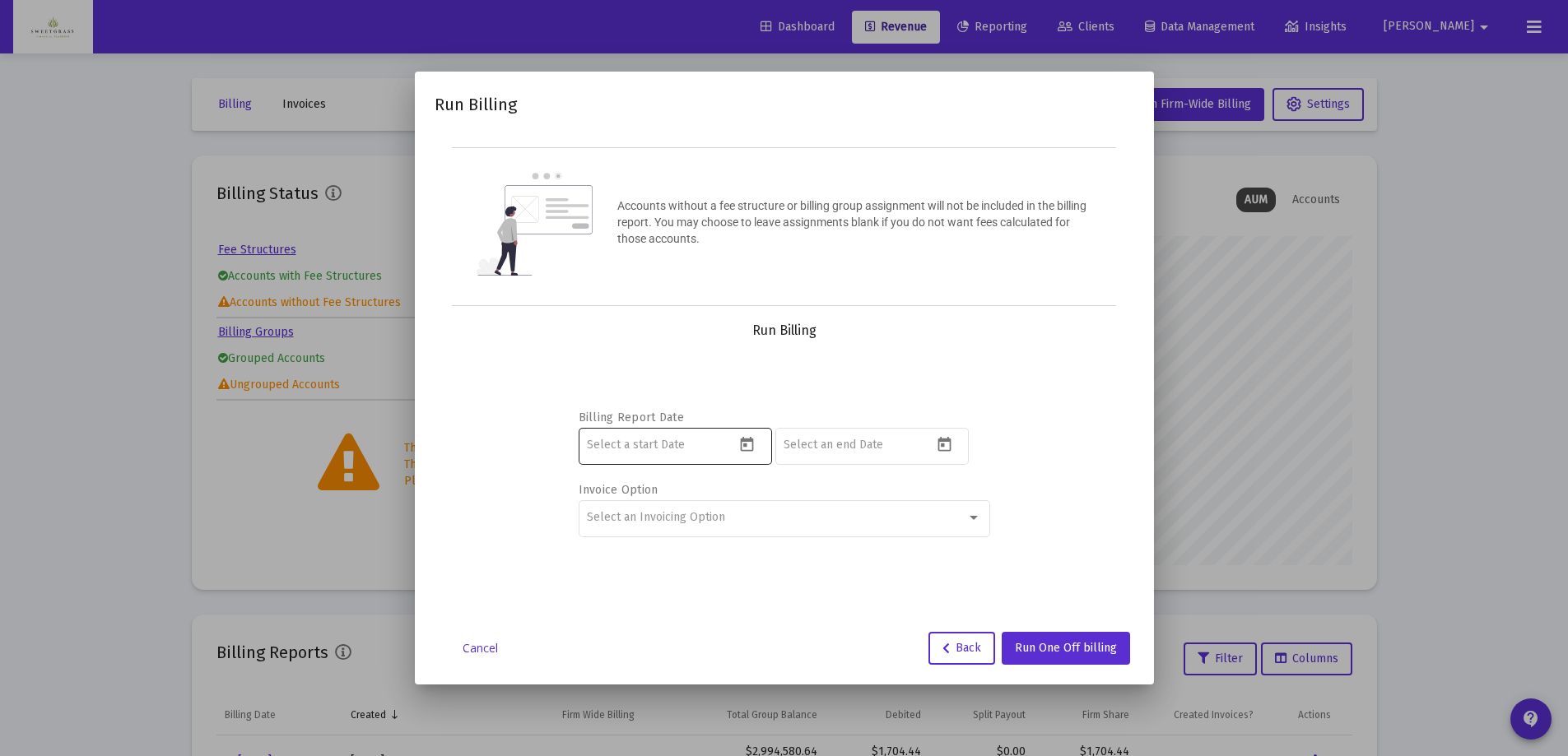
click at [743, 445] on icon "Open calendar" at bounding box center [747, 445] width 17 height 17
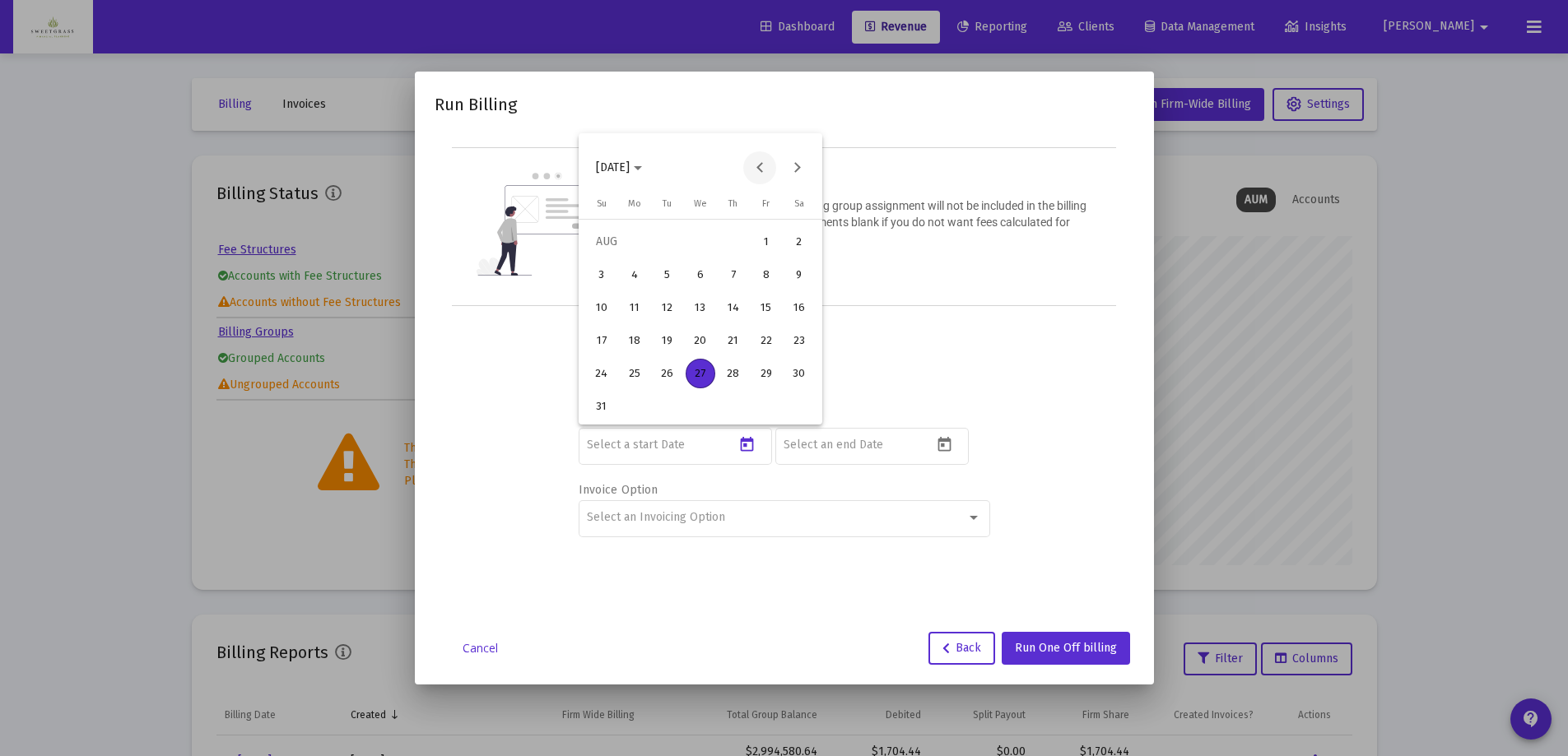
click at [764, 168] on button "Previous month" at bounding box center [759, 168] width 33 height 33
click at [637, 405] on div "28" at bounding box center [634, 406] width 30 height 30
type input "[DATE]"
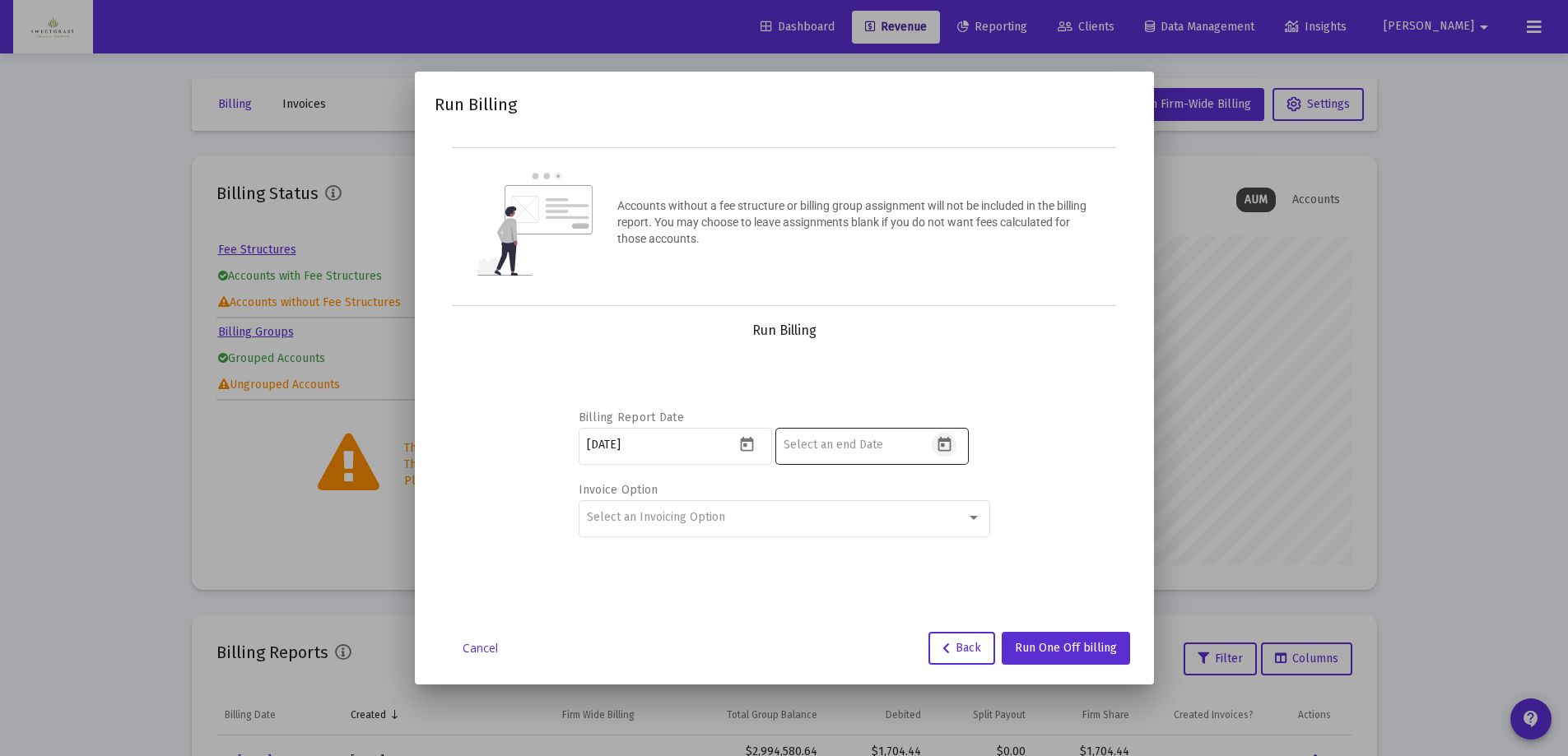
click at [943, 447] on icon "Open calendar" at bounding box center [944, 445] width 17 height 17
click at [895, 373] on div "27" at bounding box center [897, 373] width 30 height 30
type input "[DATE]"
click at [977, 524] on div "Select an Invoicing Option" at bounding box center [783, 517] width 394 height 40
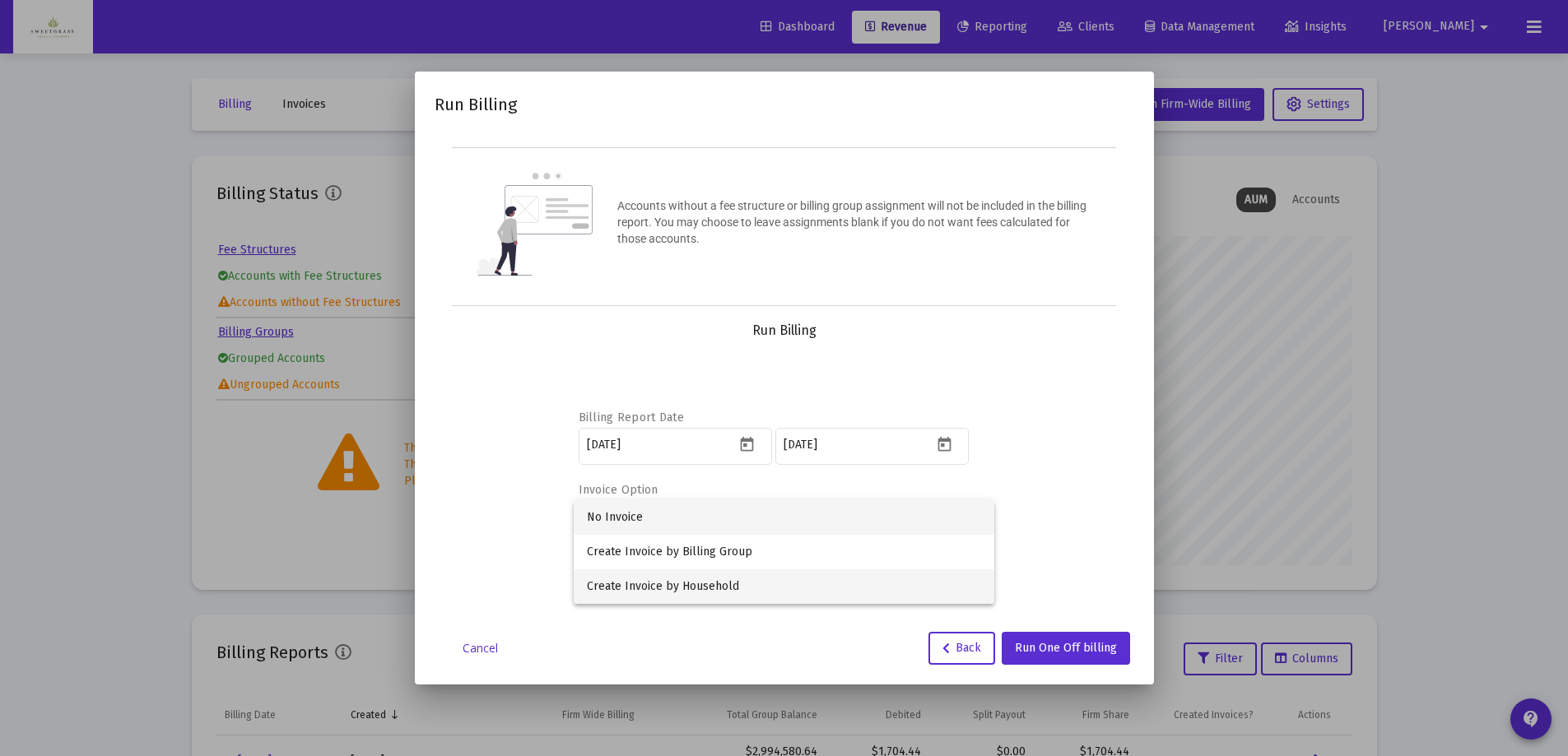
click at [750, 585] on span "Create Invoice by Household" at bounding box center [783, 586] width 394 height 34
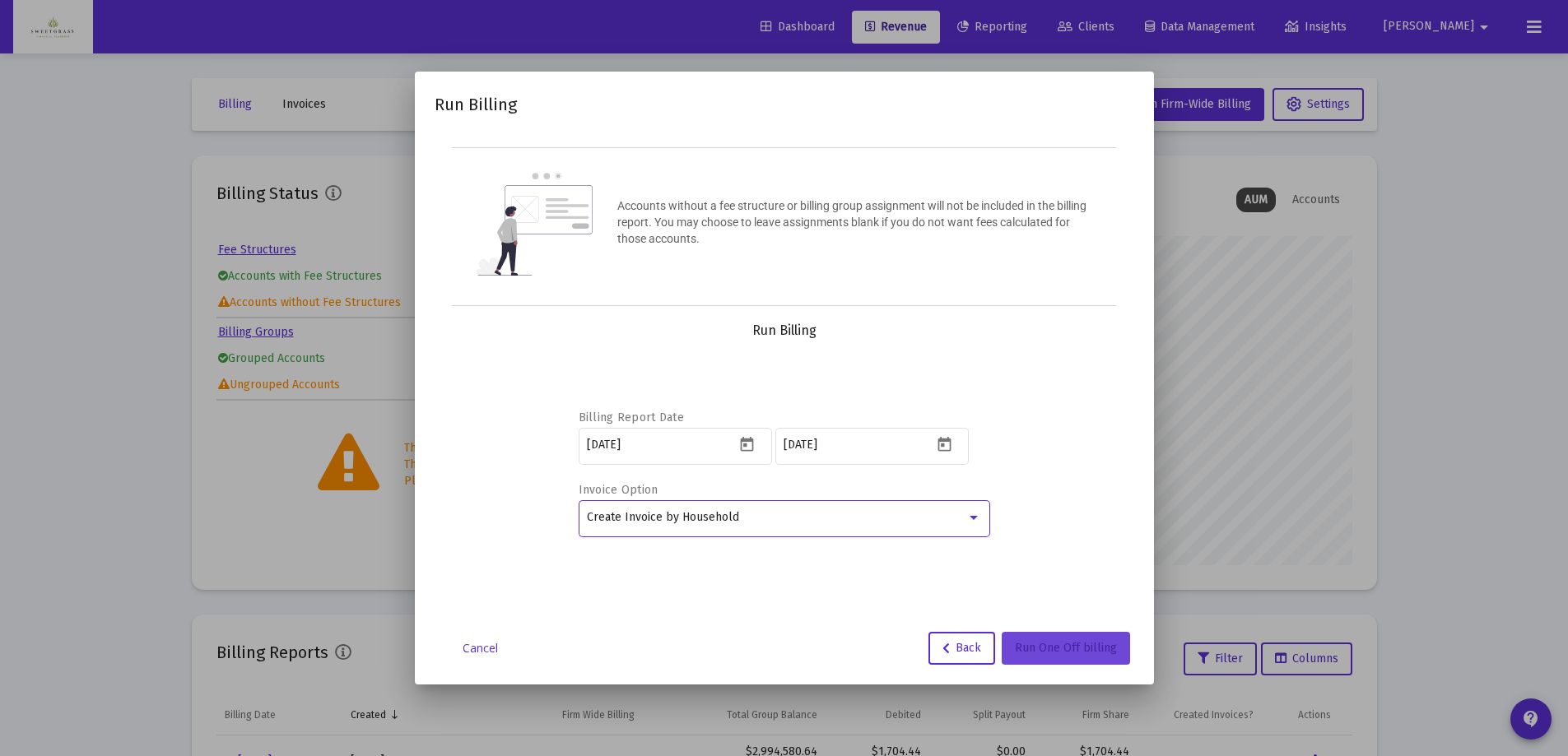
click at [1080, 649] on span "Run One Off billing" at bounding box center [1066, 648] width 102 height 14
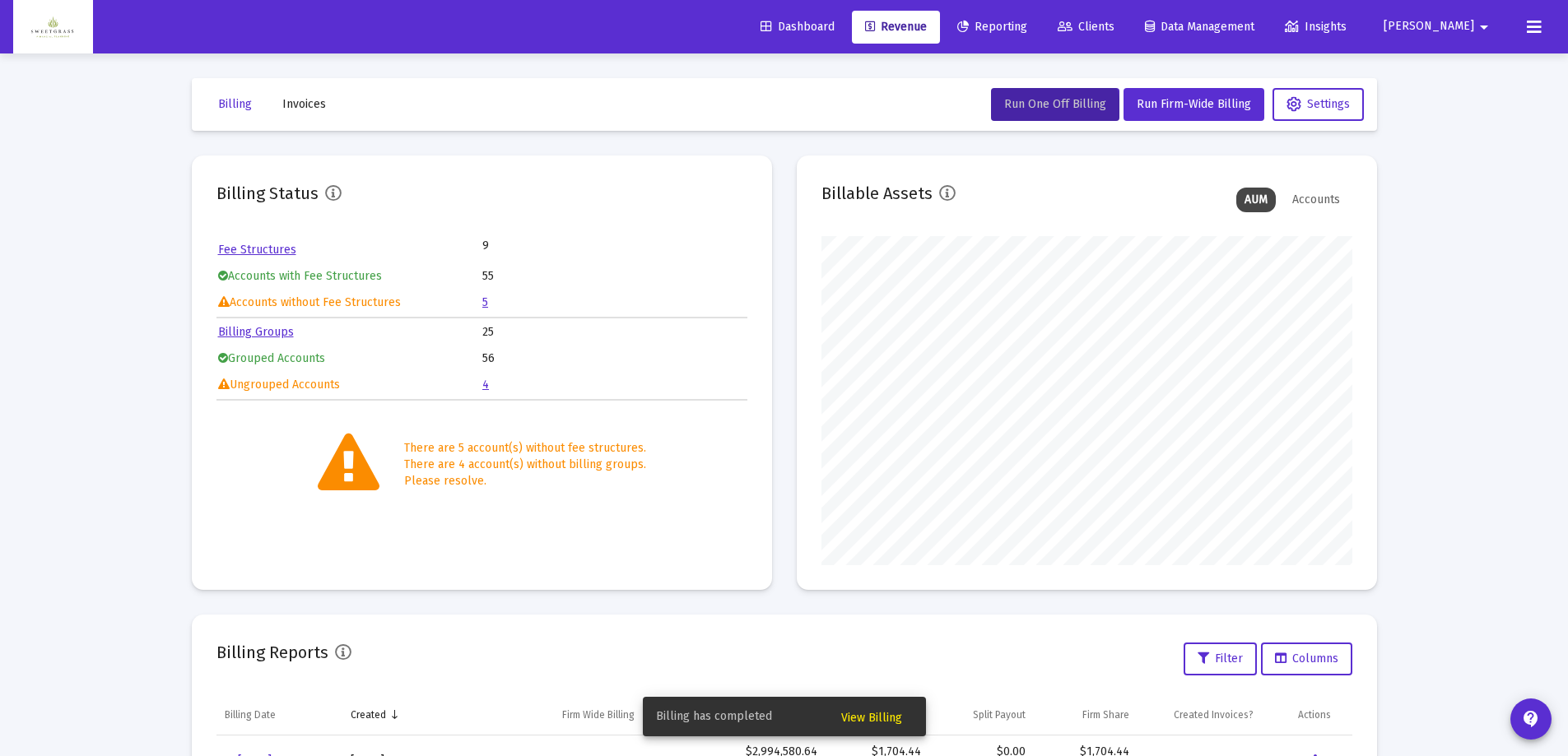
click at [872, 713] on span "View Billing" at bounding box center [872, 718] width 61 height 14
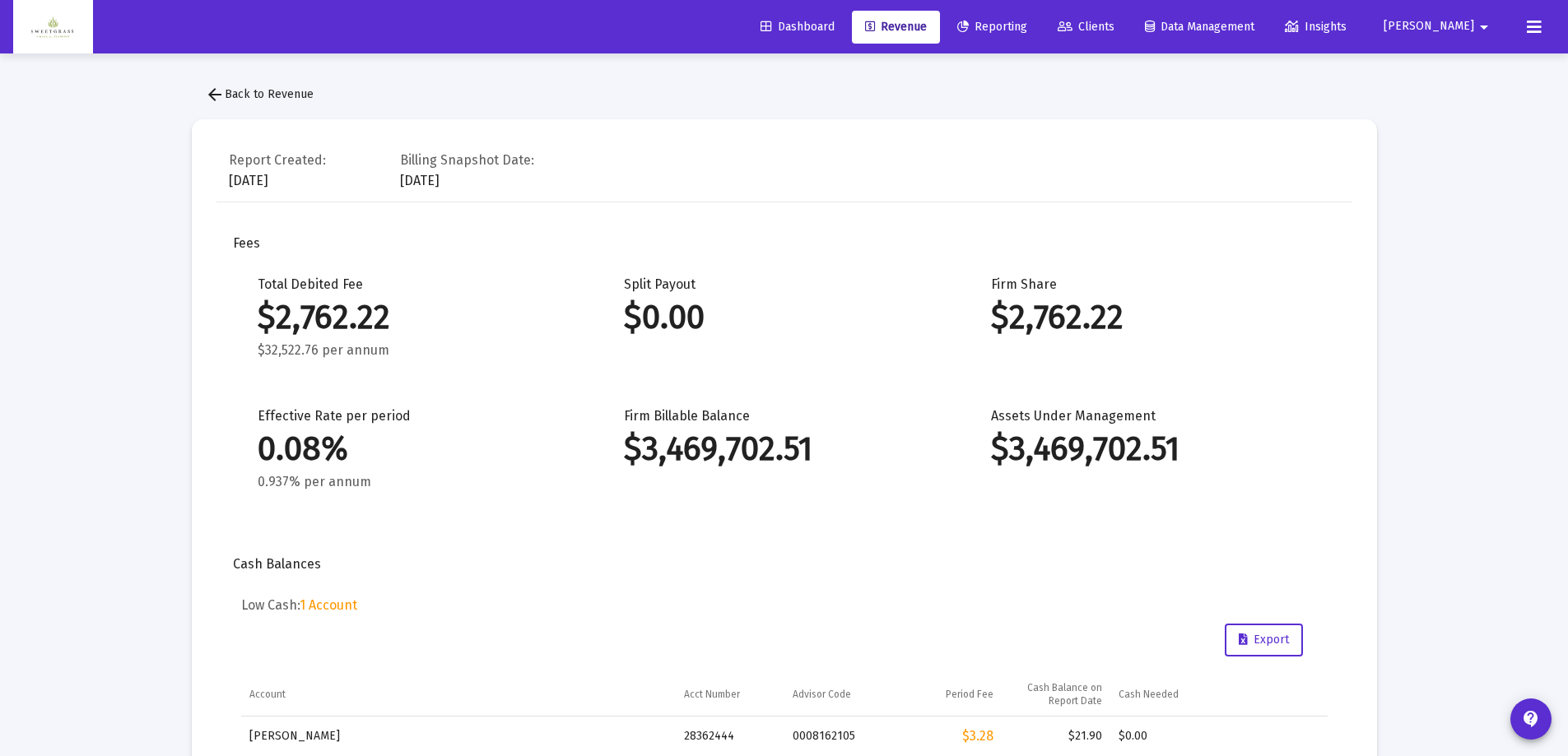
click at [233, 95] on span "arrow_back Back to Revenue" at bounding box center [259, 94] width 108 height 14
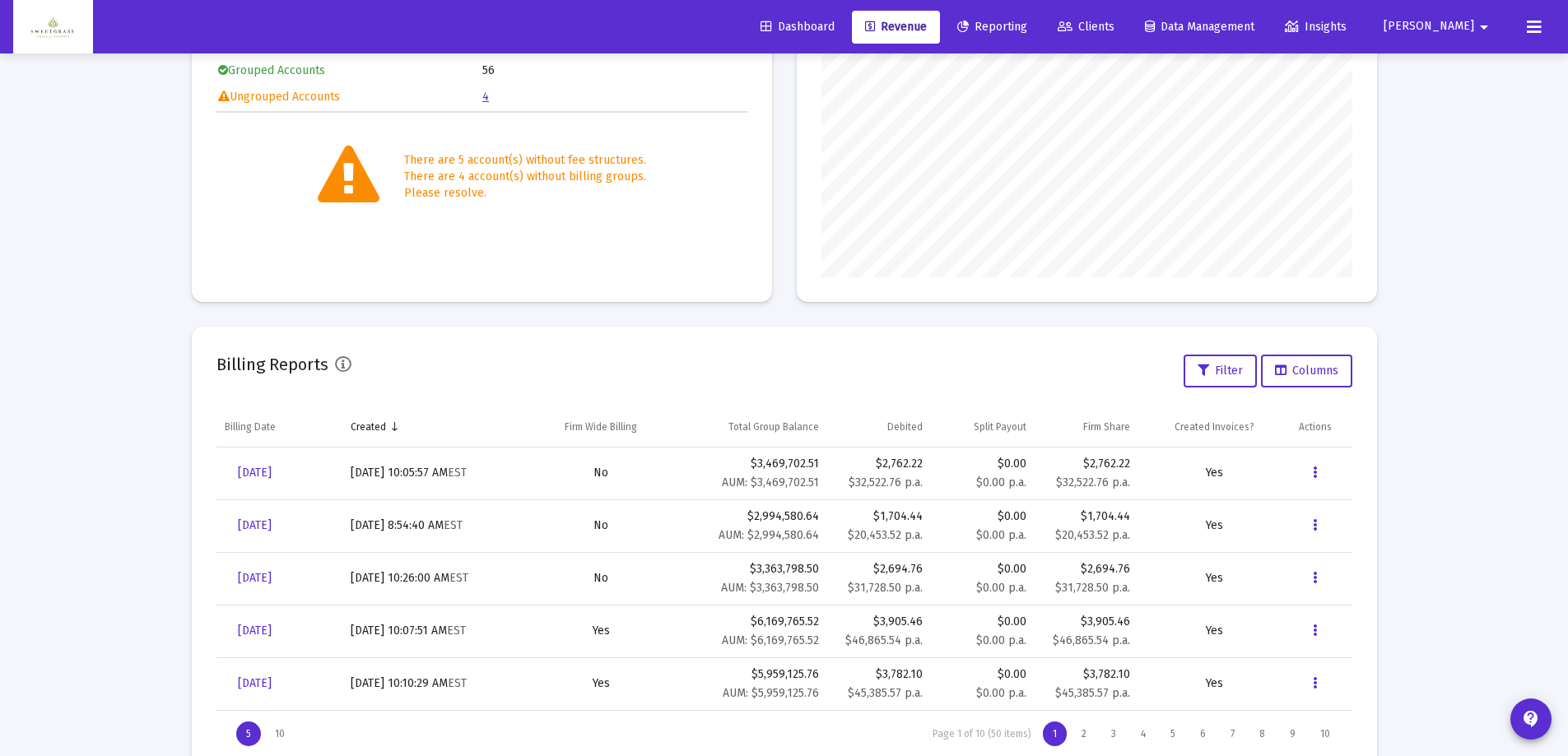
scroll to position [338, 0]
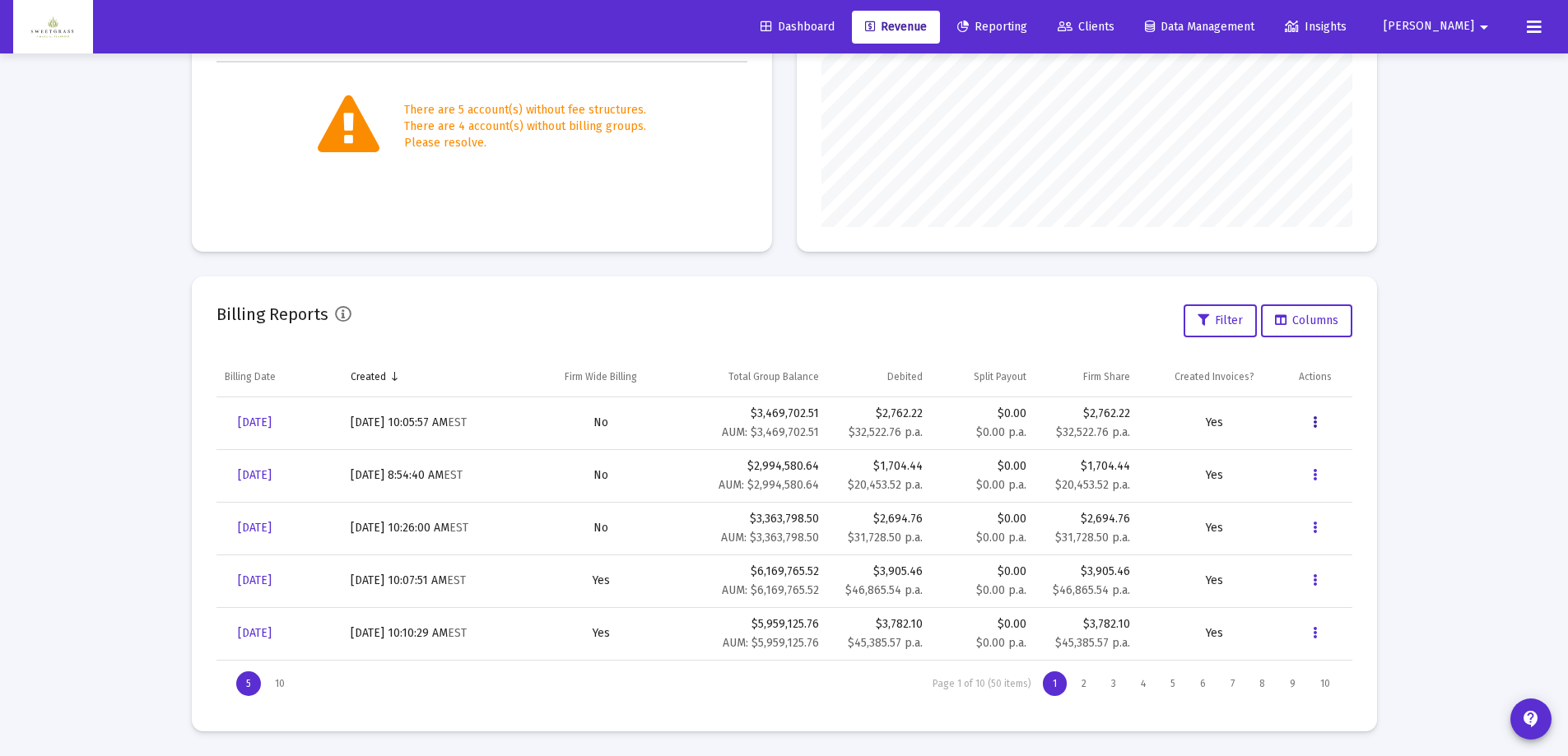
click at [1314, 416] on icon "Data grid" at bounding box center [1315, 423] width 4 height 20
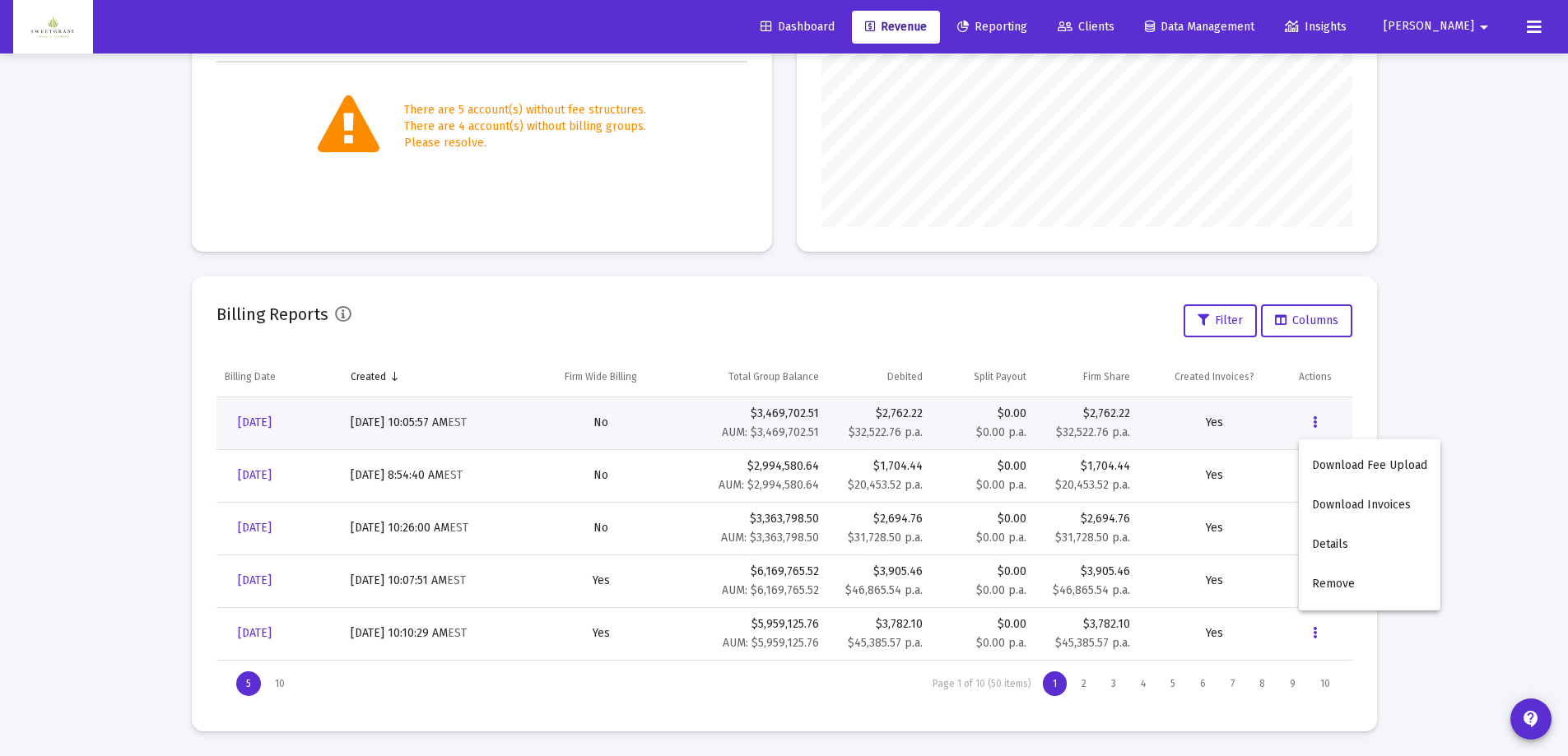
click at [1344, 464] on button "Download Fee Upload" at bounding box center [1370, 465] width 142 height 39
